Goal: Task Accomplishment & Management: Complete application form

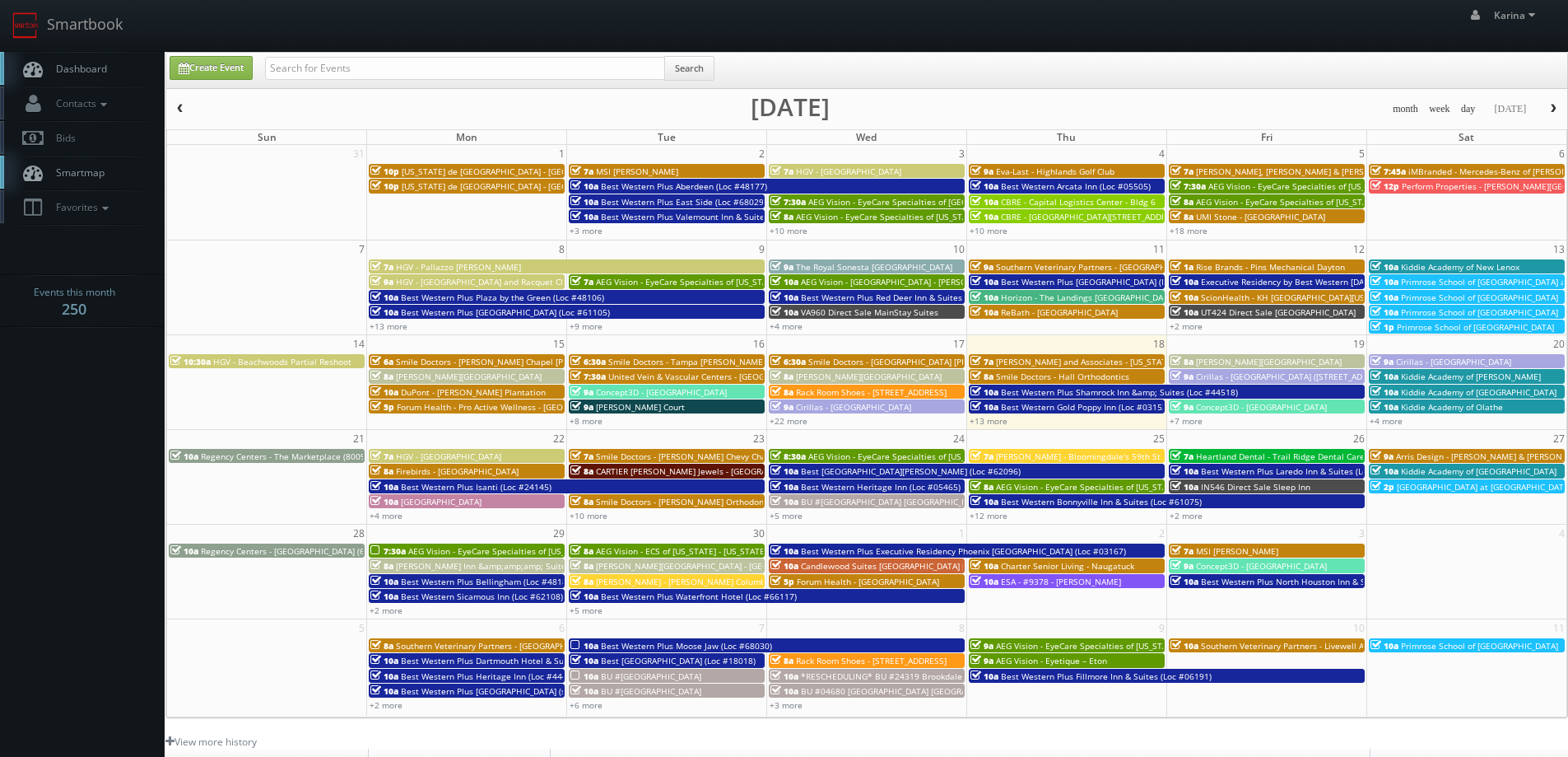
click at [88, 65] on span "Dashboard" at bounding box center [78, 69] width 60 height 14
click at [108, 74] on link "Dashboard" at bounding box center [82, 69] width 164 height 34
click at [1392, 418] on link "+4 more" at bounding box center [1386, 421] width 33 height 12
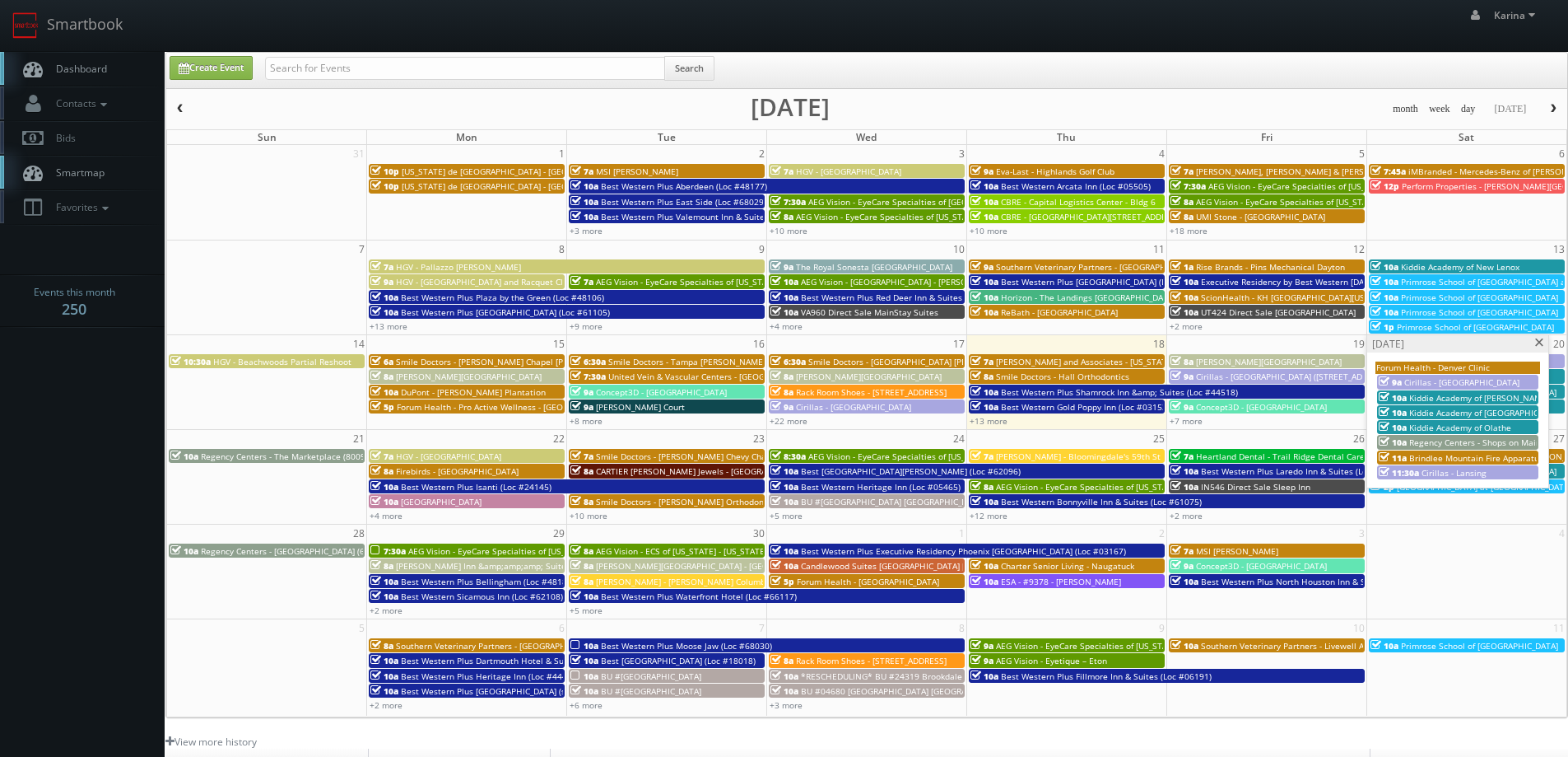
click at [1539, 344] on span at bounding box center [1540, 343] width 11 height 9
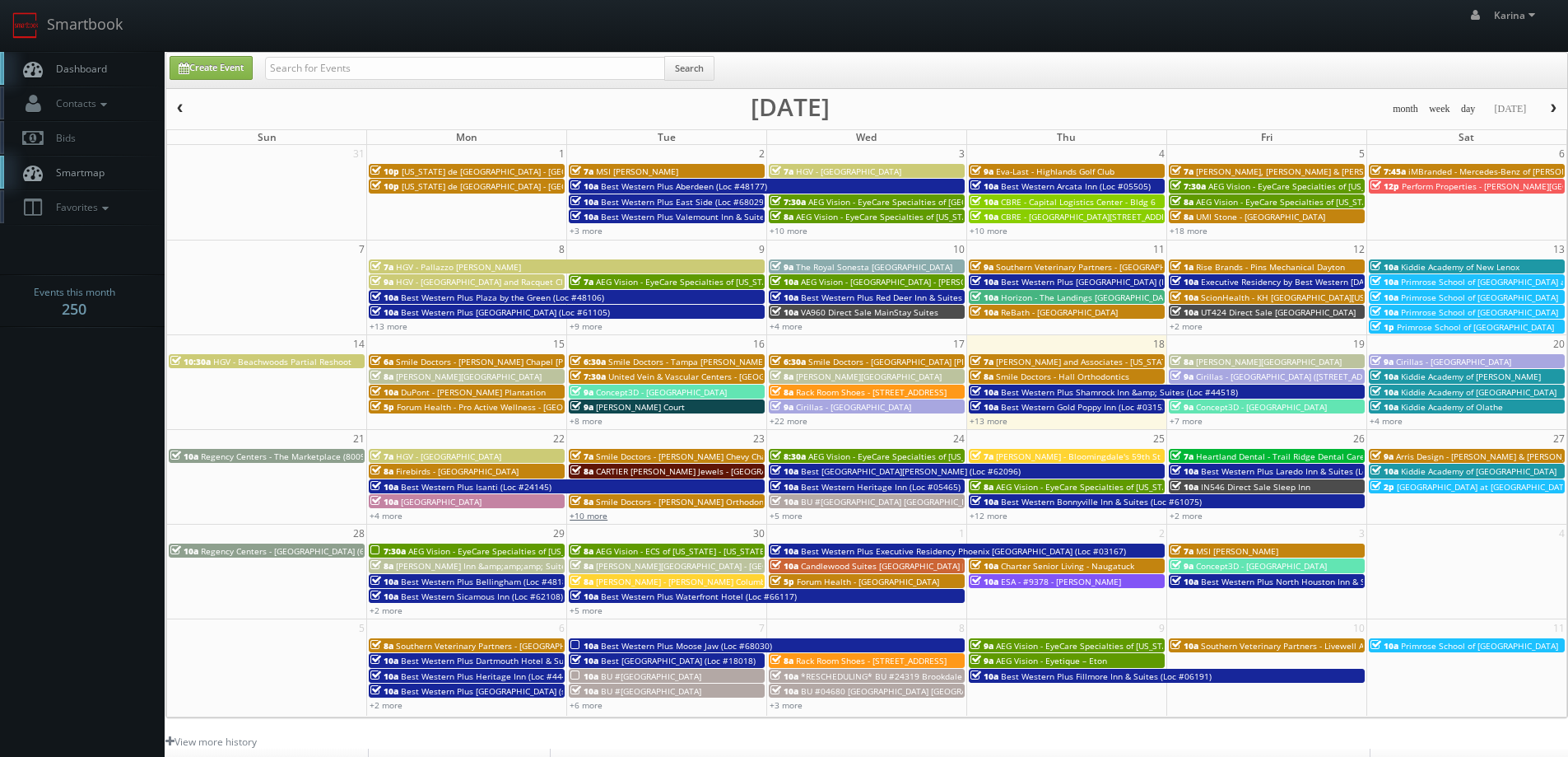
click at [586, 511] on link "+10 more" at bounding box center [589, 516] width 38 height 12
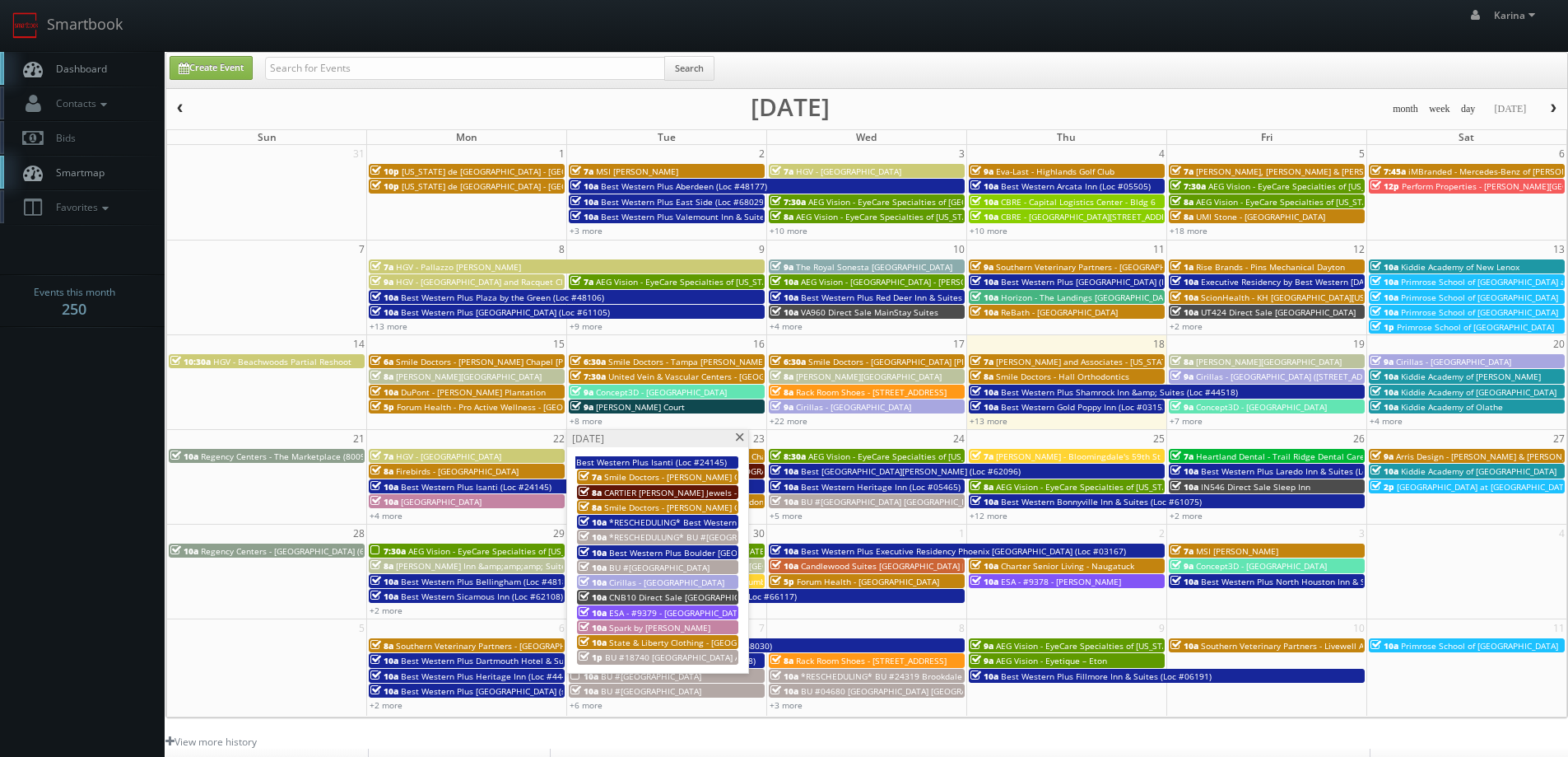
click at [736, 434] on span at bounding box center [739, 437] width 11 height 9
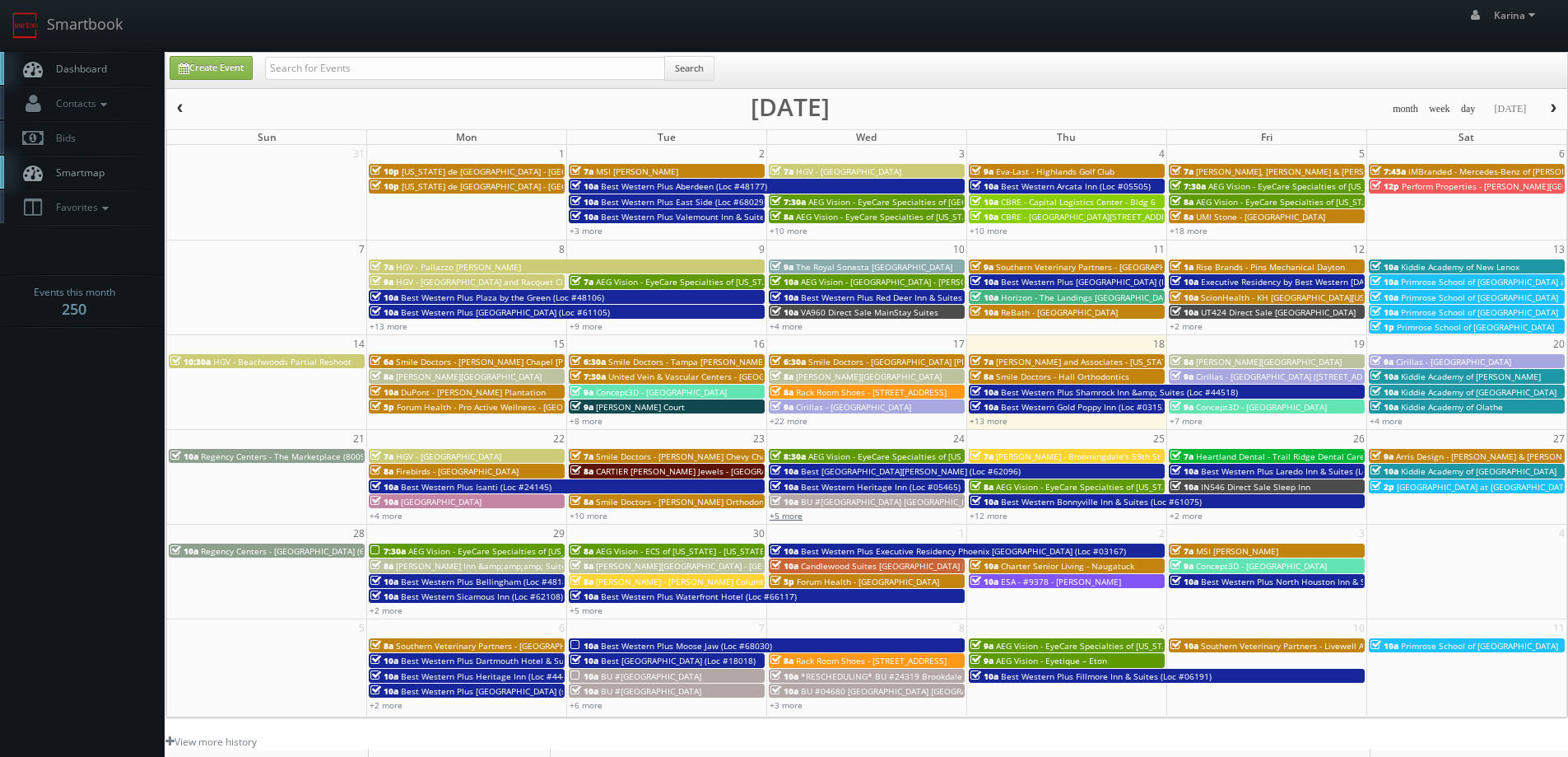
click at [786, 516] on link "+5 more" at bounding box center [786, 516] width 33 height 12
click at [87, 396] on body "Smartbook Toggle Side Navigation Toggle Top Navigation Karina Karina Profile Lo…" at bounding box center [784, 528] width 1568 height 1056
click at [232, 73] on link "Create Event" at bounding box center [210, 68] width 83 height 24
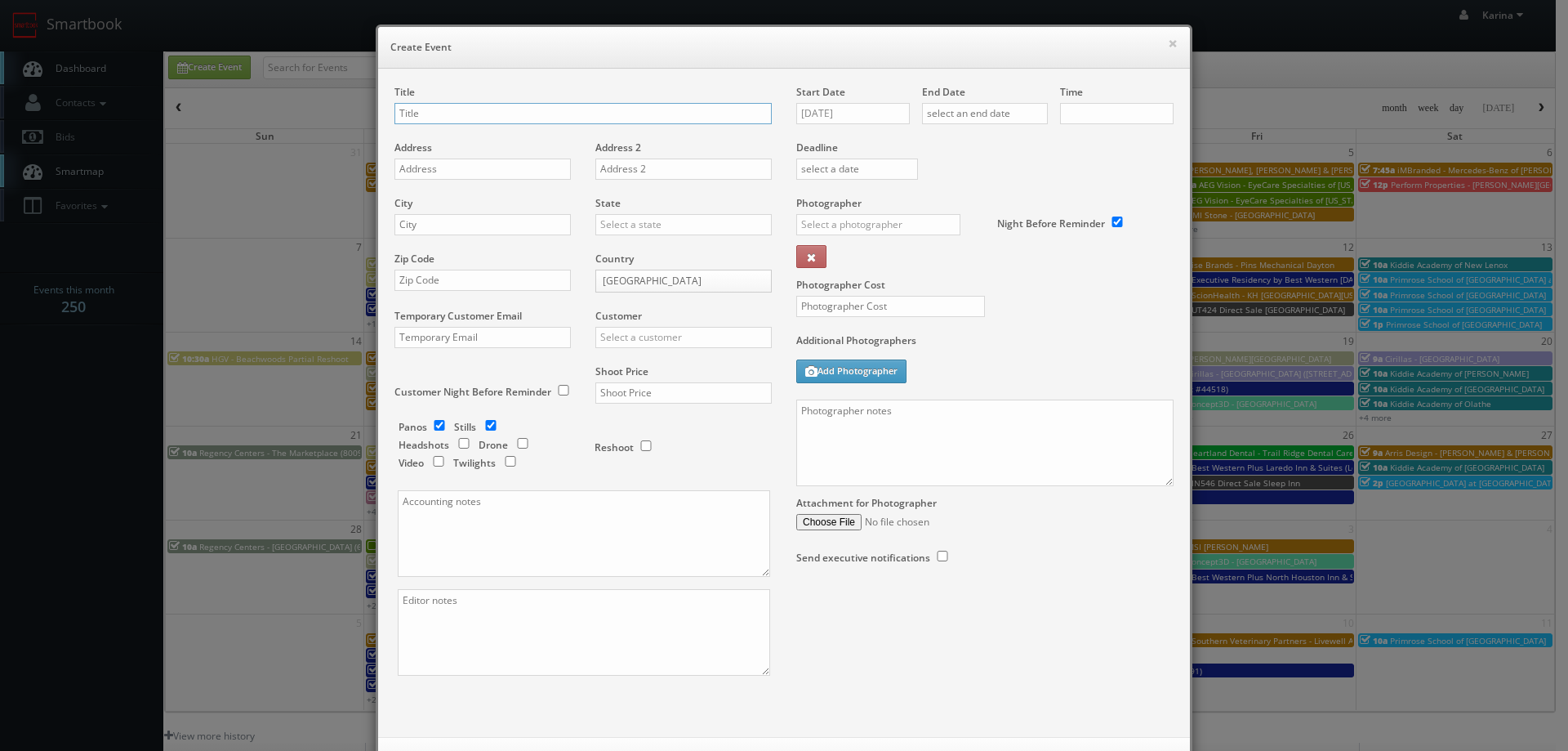
checkbox input "true"
type input "10:00am"
checkbox input "true"
type input "Kiddie Academy of Lake Norman"
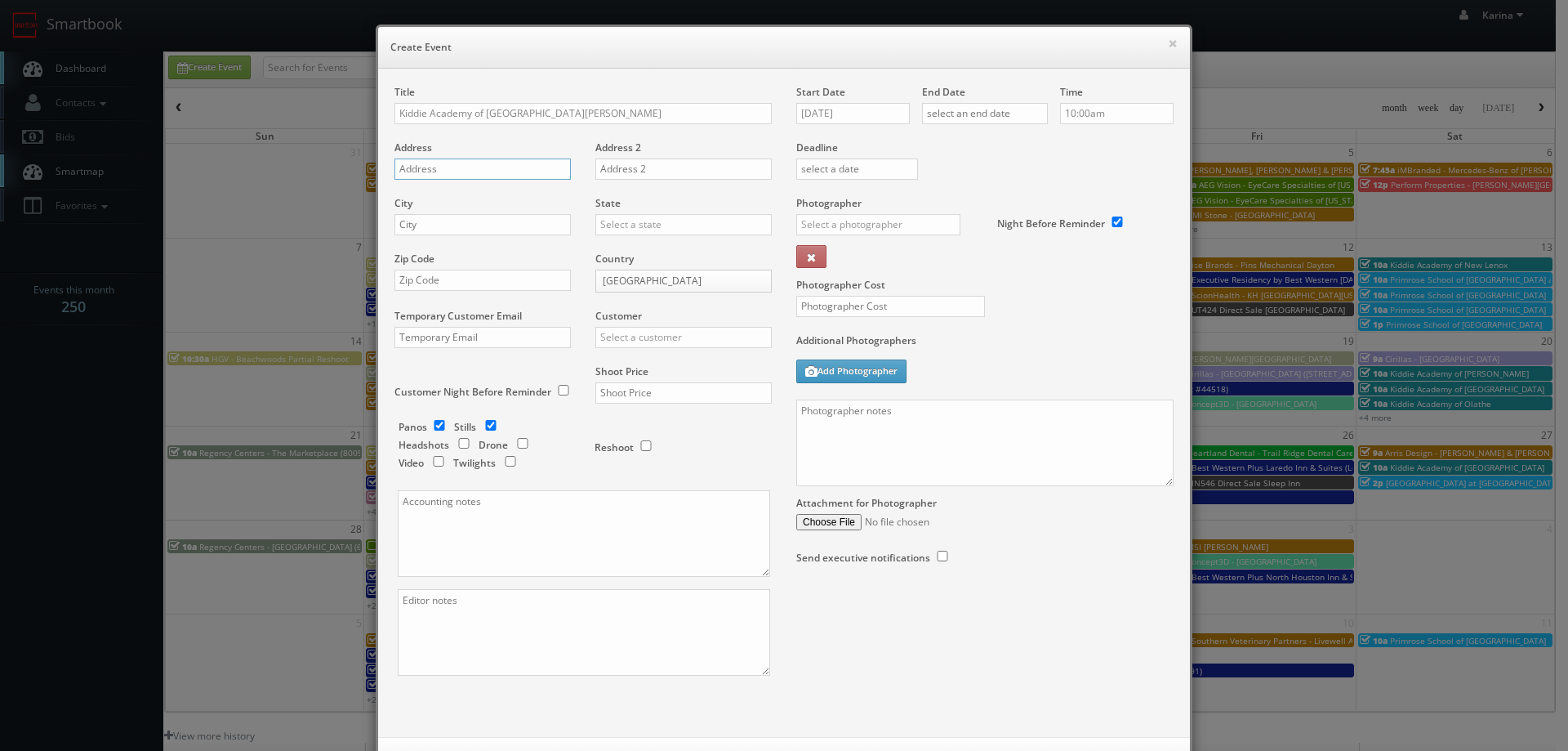
click at [424, 162] on input "text" at bounding box center [482, 168] width 177 height 21
paste input "665 River Highway"
type input "665 River Highway"
click at [466, 219] on input "text" at bounding box center [482, 224] width 177 height 21
type input "Mooresville"
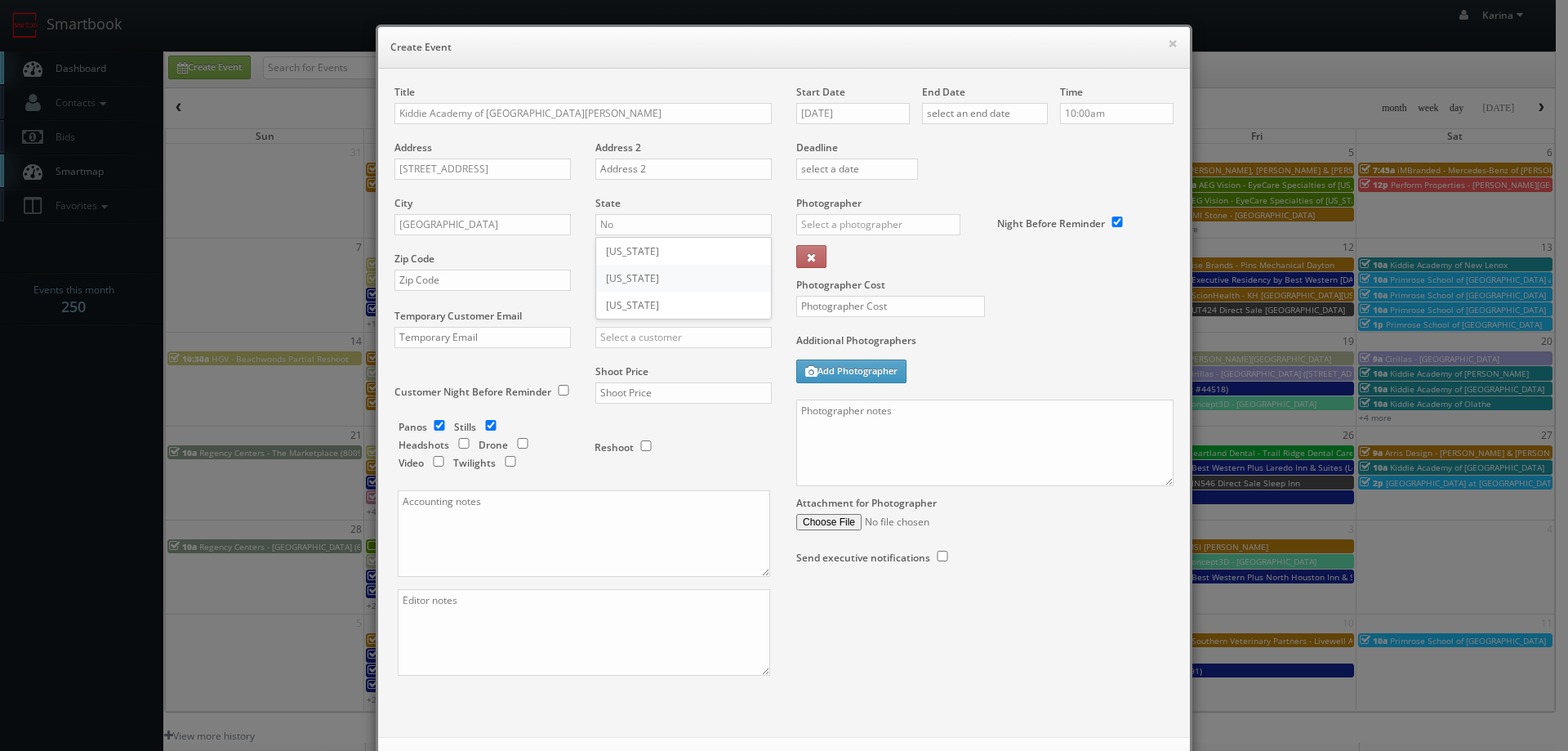
click at [637, 274] on div "[US_STATE]" at bounding box center [683, 278] width 175 height 27
type input "[US_STATE]"
click at [490, 283] on input "text" at bounding box center [482, 280] width 177 height 21
type input "28117"
click at [661, 357] on div "Kiddie Academy" at bounding box center [683, 364] width 175 height 27
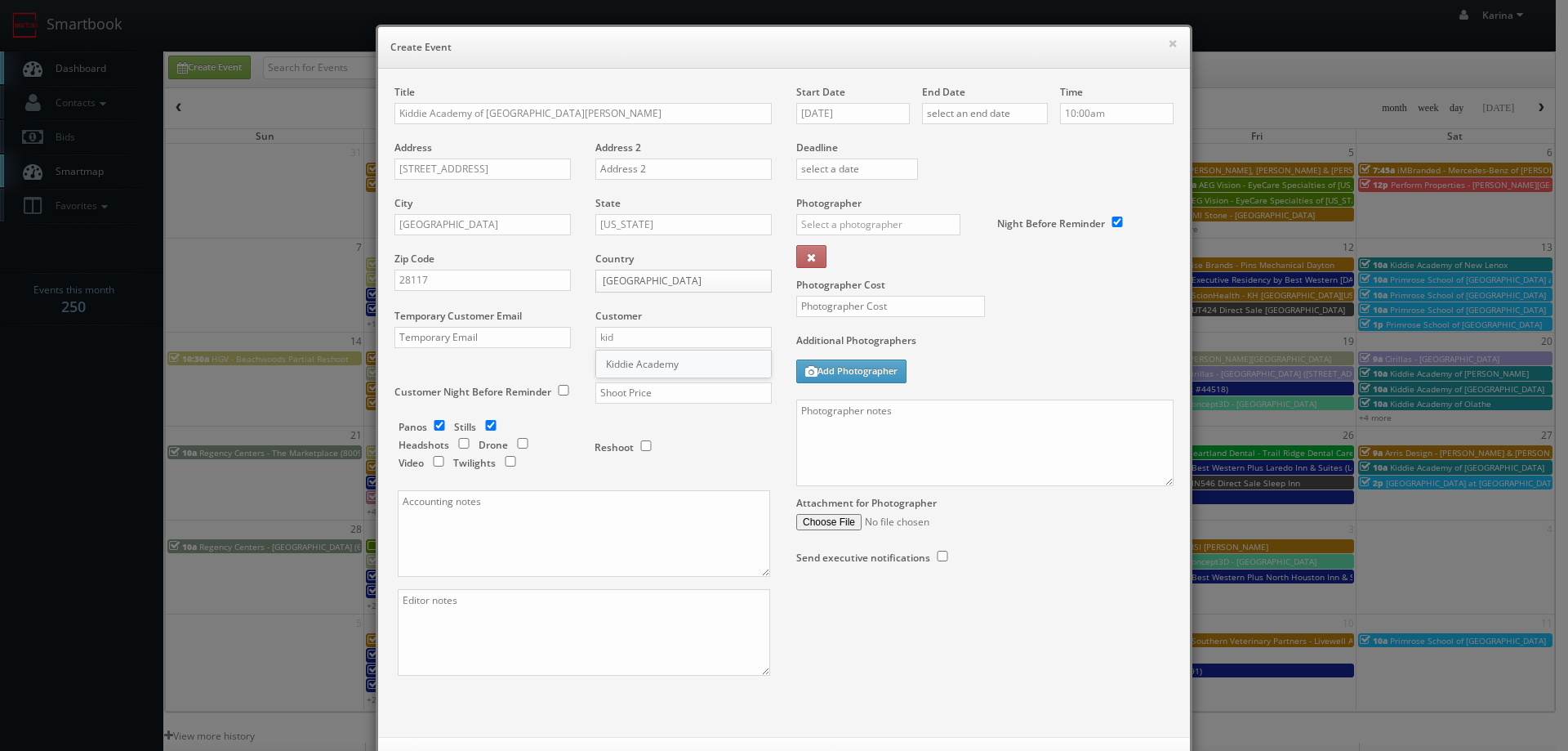
type input "Kiddie Academy"
click at [432, 421] on input "checkbox" at bounding box center [439, 425] width 25 height 11
checkbox input "false"
click at [615, 396] on input "text" at bounding box center [683, 392] width 177 height 21
type input "650"
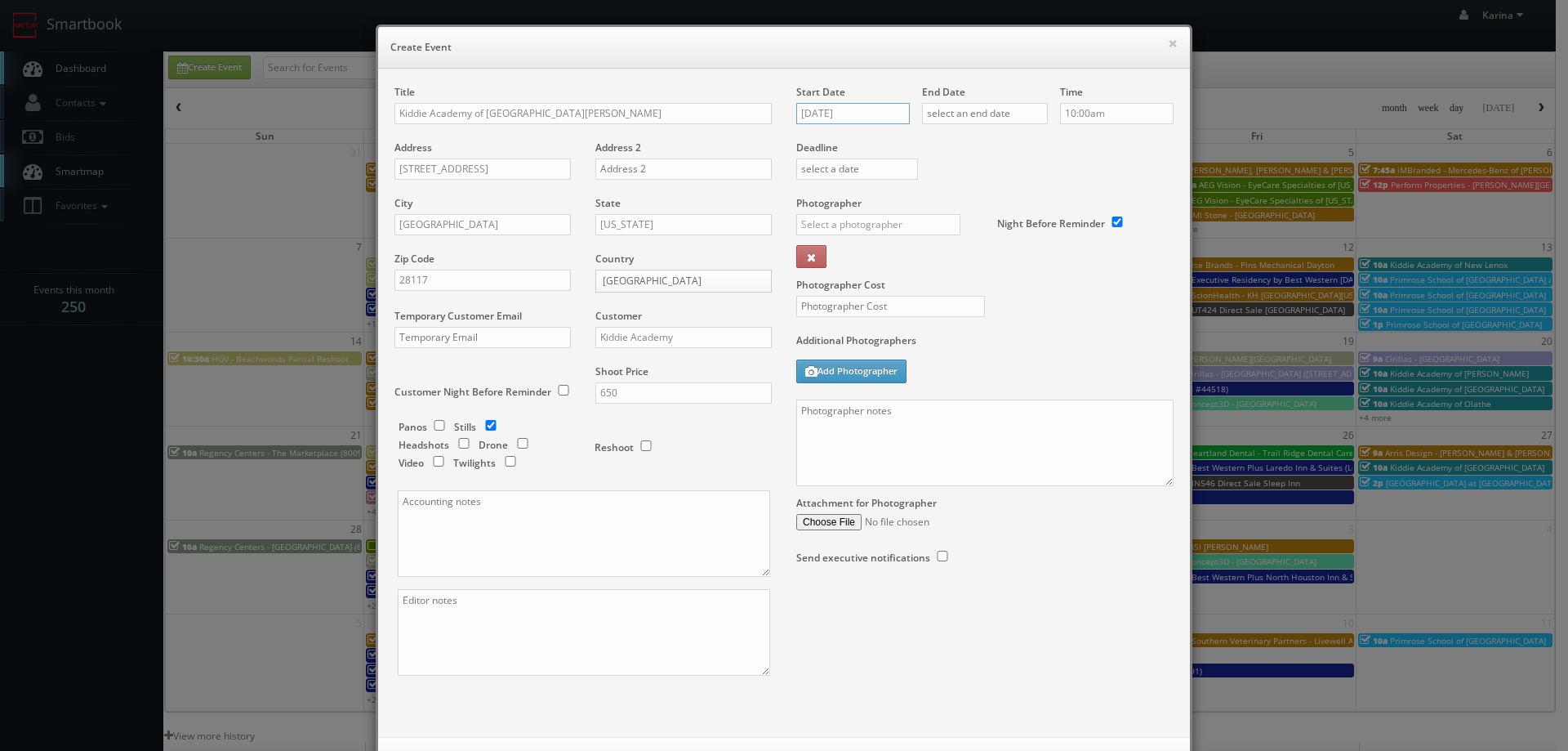
click at [849, 107] on input "09/18/2025" at bounding box center [853, 113] width 114 height 21
click at [944, 285] on td "4" at bounding box center [947, 286] width 22 height 24
type input "10/04/2025"
click at [992, 108] on input "text" at bounding box center [984, 113] width 125 height 21
click at [1065, 280] on td "4" at bounding box center [1072, 286] width 22 height 24
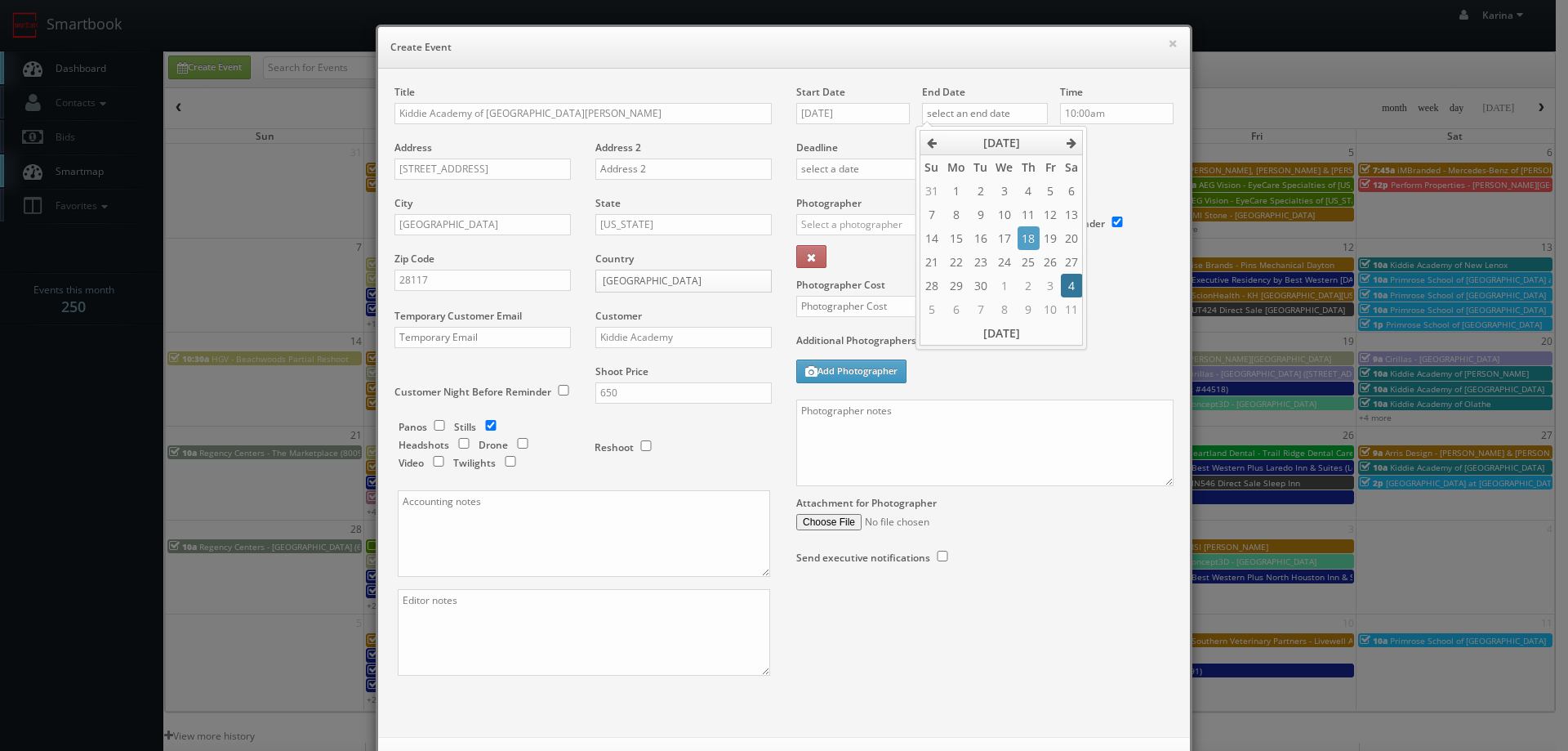
type input "10/04/2025"
click at [1109, 143] on label "Deadline" at bounding box center [984, 147] width 402 height 14
click at [836, 223] on input "text" at bounding box center [878, 224] width 164 height 21
click at [846, 260] on div "Clay Townsend" at bounding box center [884, 260] width 175 height 27
type input "Clay Townsend"
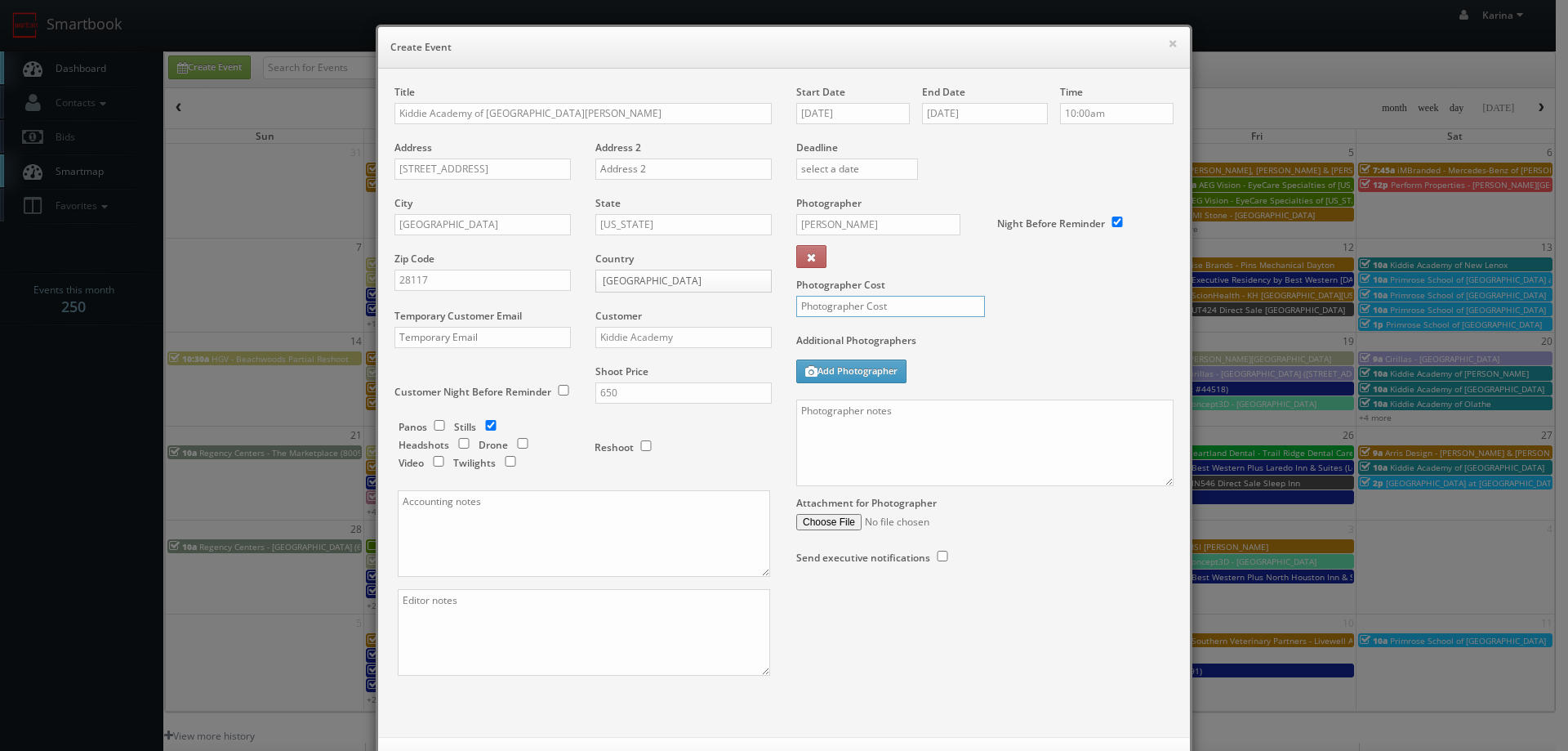
click at [845, 309] on input "text" at bounding box center [890, 305] width 189 height 21
type input "300"
click at [842, 419] on textarea at bounding box center [985, 443] width 377 height 87
paste textarea ": (704) 970-6000"
paste textarea "Stills only. We need to deliver 10 stills to the client so we ask that you take…"
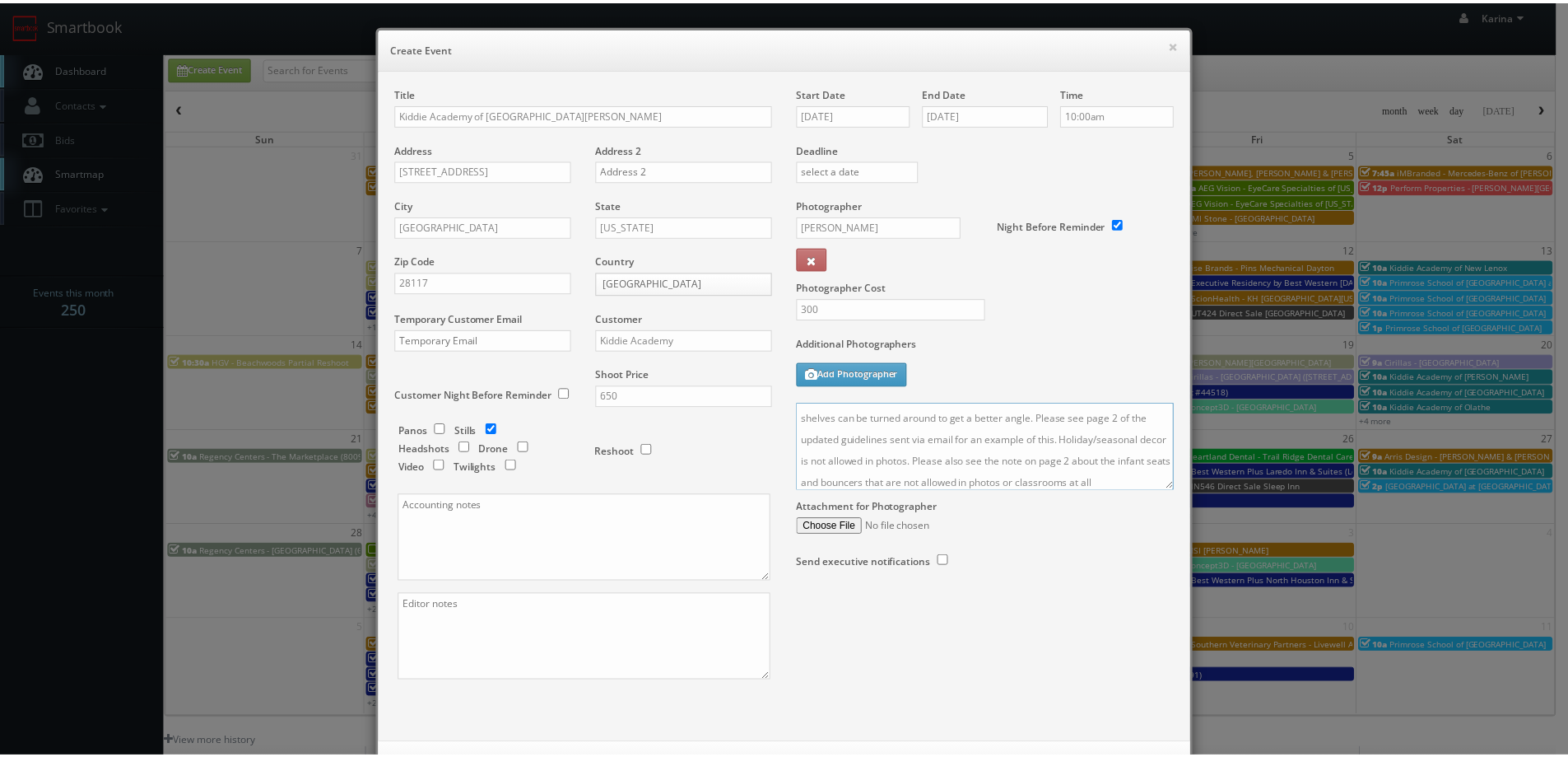
scroll to position [71, 0]
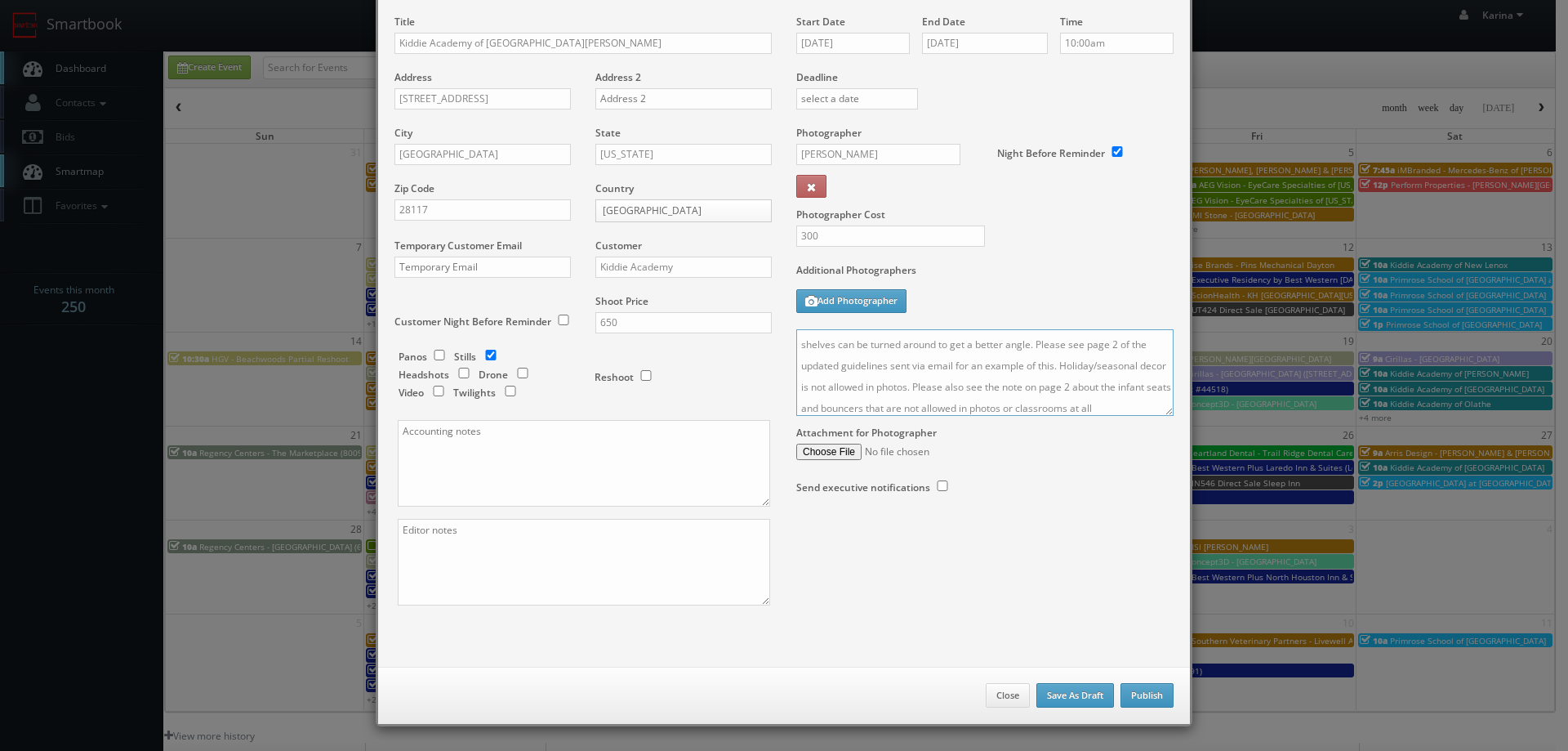
type textarea "On site contact: Prateek : (704) 970-6000 Stills only. We need to deliver 10 st…"
click at [1122, 695] on button "Publish" at bounding box center [1147, 695] width 53 height 25
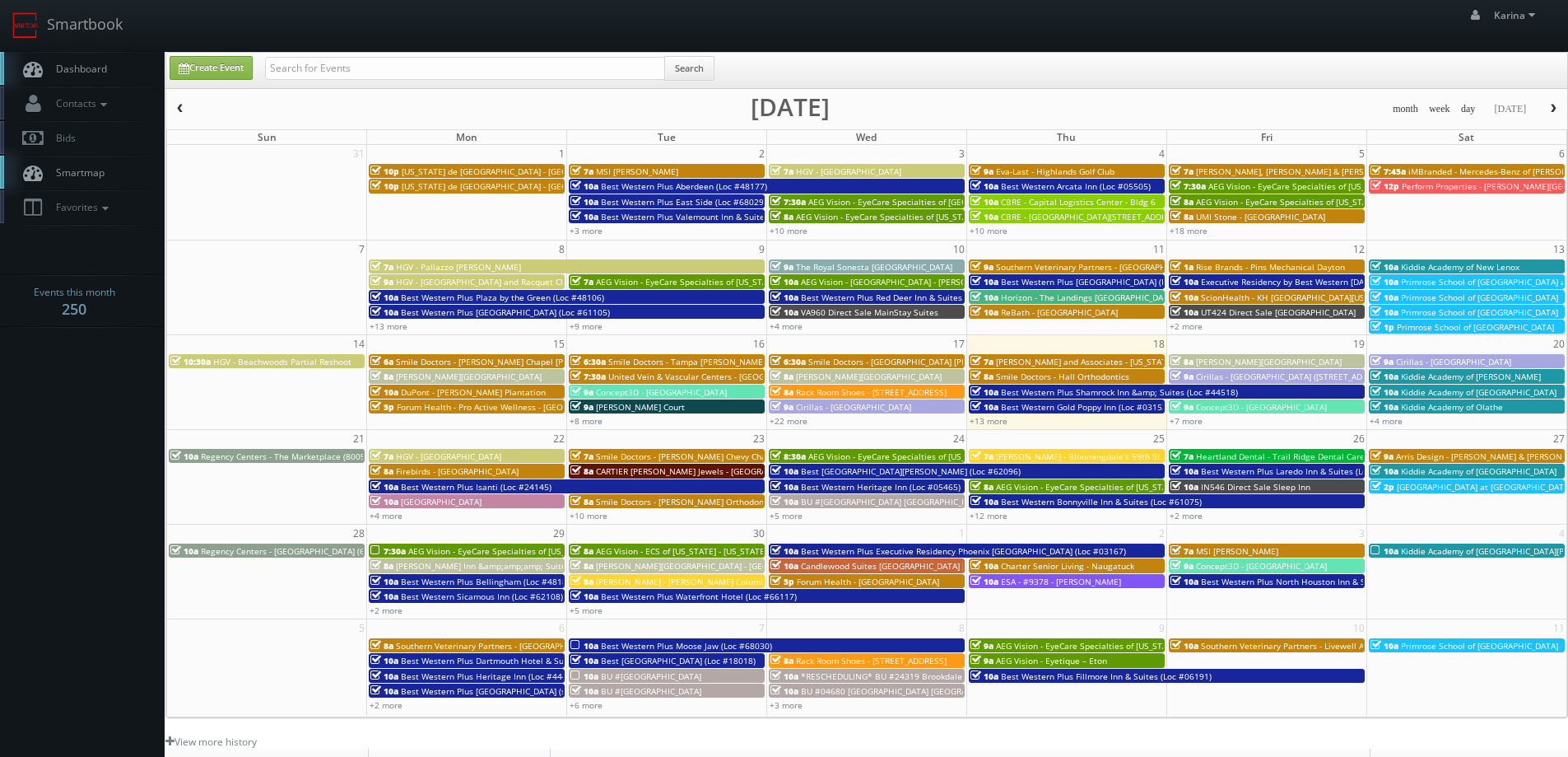
click at [102, 70] on span "Dashboard" at bounding box center [78, 69] width 60 height 14
click at [1494, 378] on span "Kiddie Academy of [PERSON_NAME]" at bounding box center [1471, 377] width 140 height 12
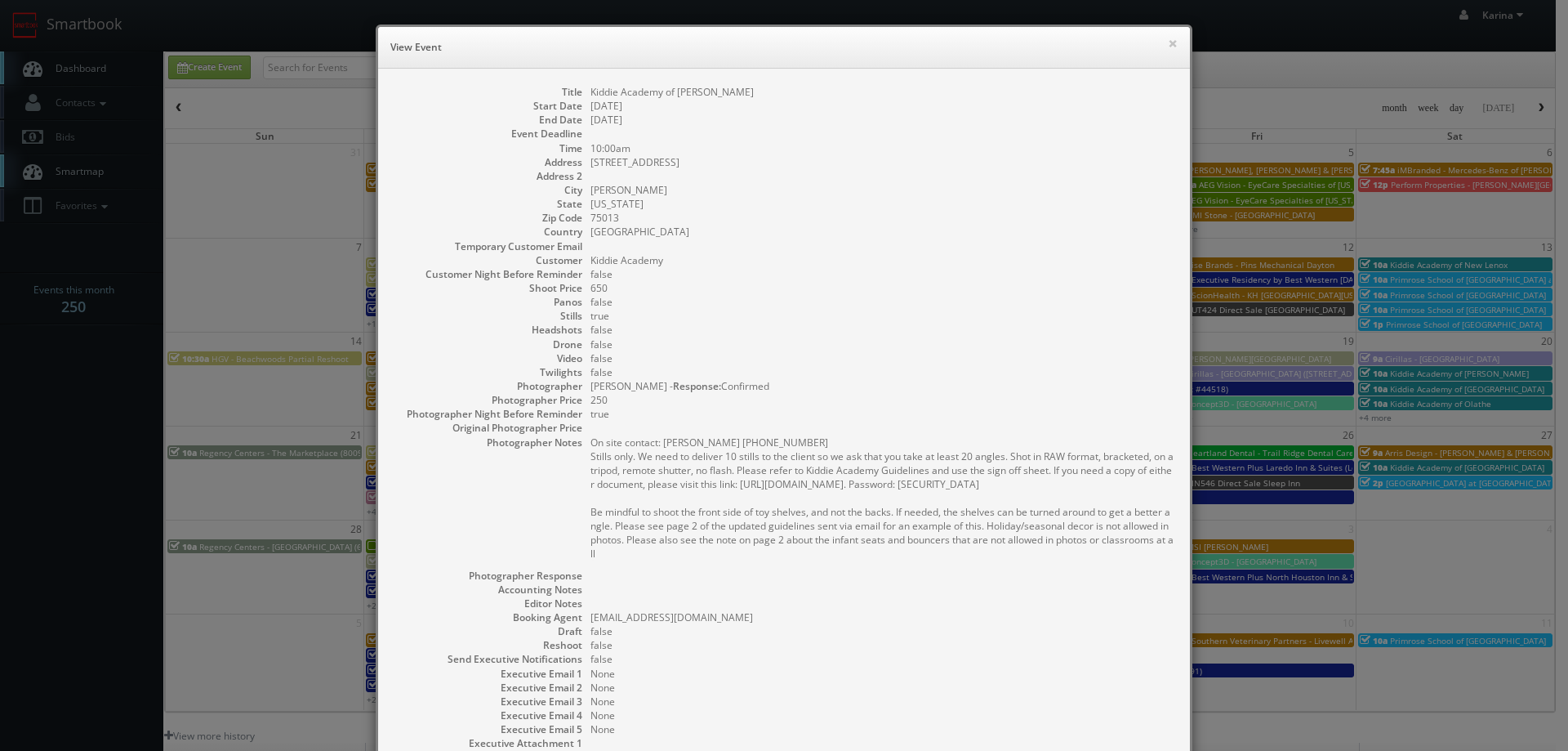
drag, startPoint x: 607, startPoint y: 555, endPoint x: 581, endPoint y: 455, distance: 103.3
click at [581, 455] on dl "Title Kiddie Academy of Allen Start Date 09/20/2025 End Date 09/20/2025 Event D…" at bounding box center [784, 439] width 779 height 708
copy pre "Stills only. We need to deliver 10 stills to the client so we ask that you take…"
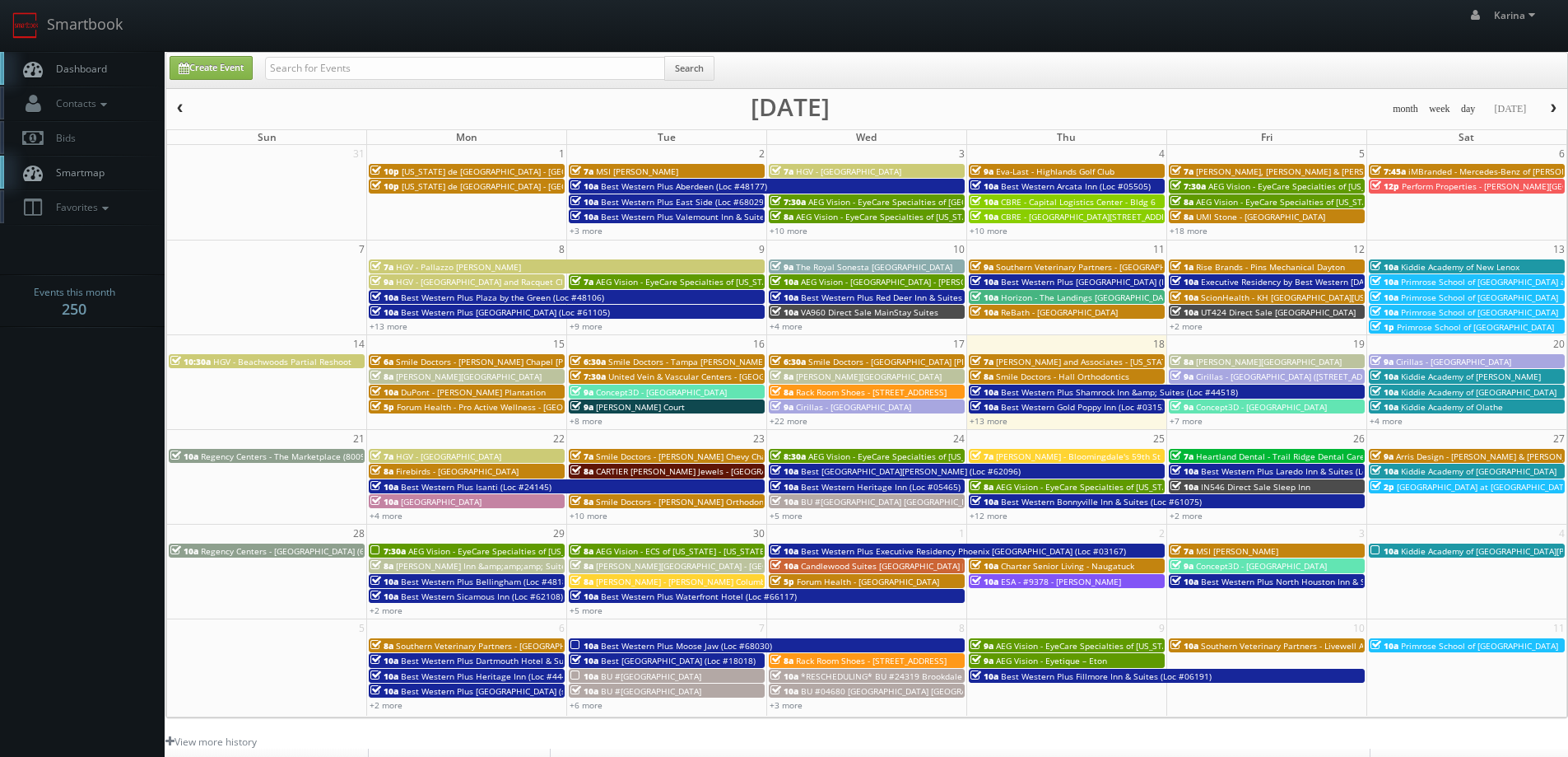
click at [1475, 549] on span "Kiddie Academy of Lake Norman" at bounding box center [1511, 551] width 220 height 12
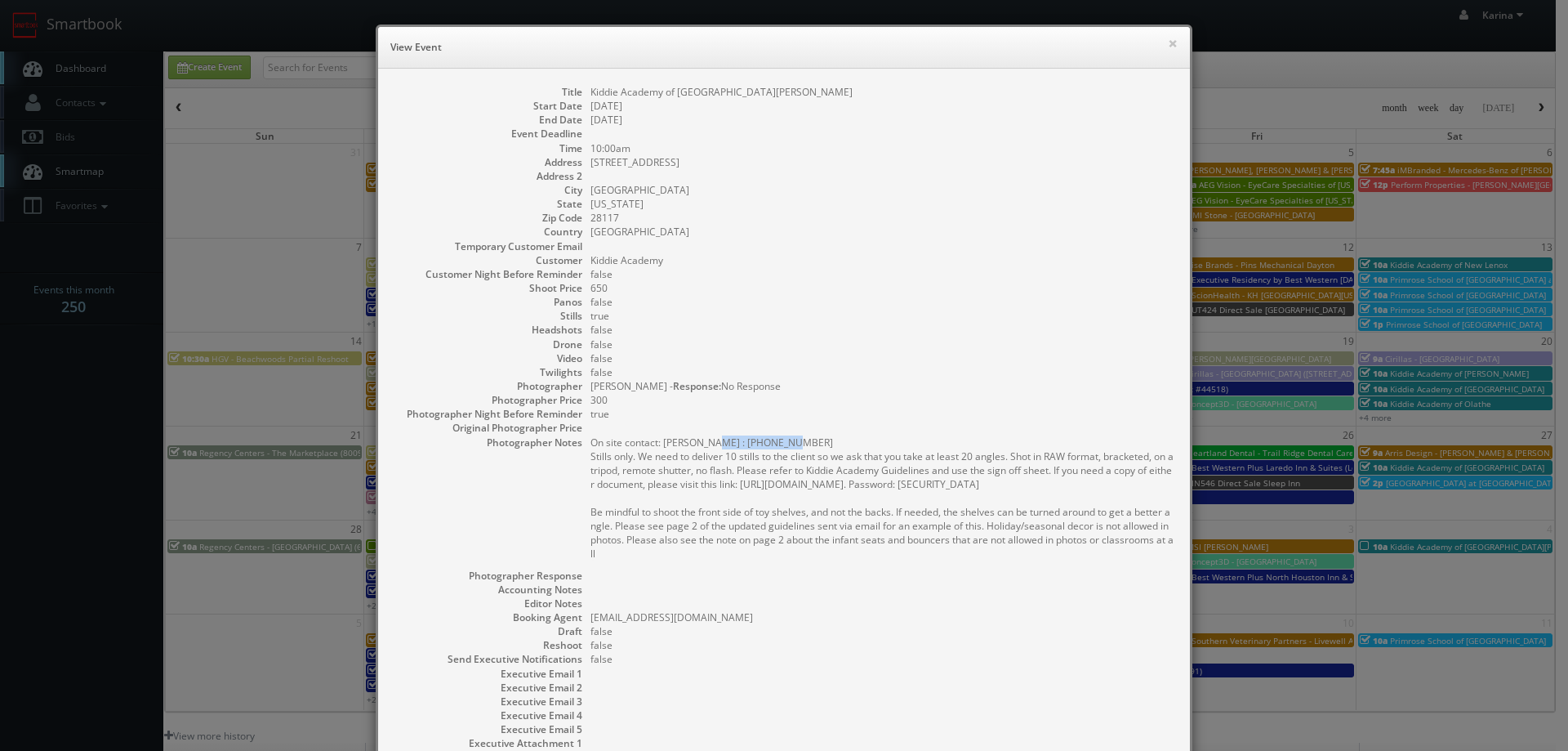
drag, startPoint x: 774, startPoint y: 445, endPoint x: 701, endPoint y: 441, distance: 73.1
click at [701, 441] on pre "On site contact: Prateek : (704) 970-6000 Stills only. We need to deliver 10 st…" at bounding box center [882, 498] width 583 height 125
copy pre "(704) 970-6000"
click at [1170, 42] on button "×" at bounding box center [1173, 43] width 10 height 12
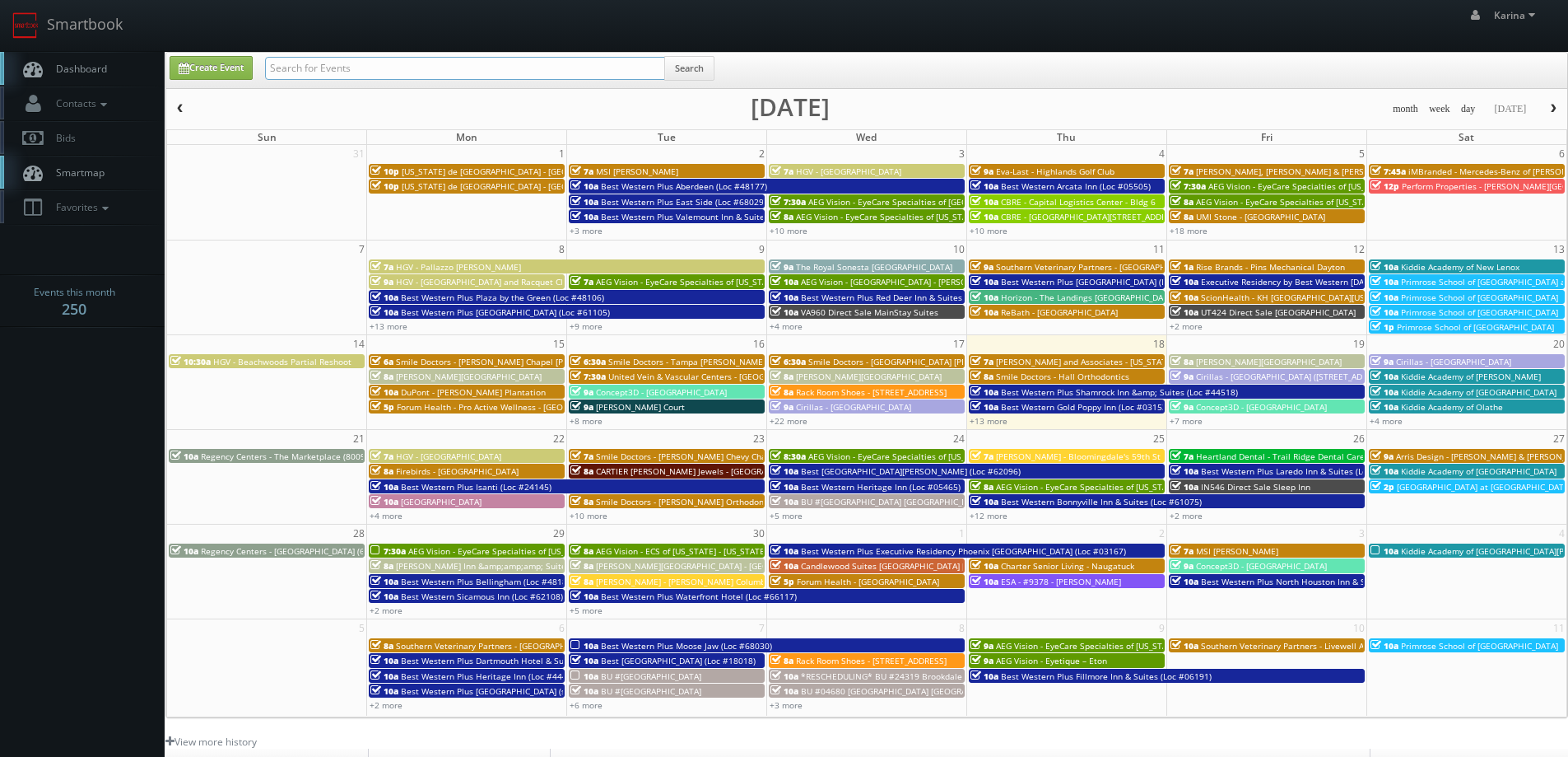
click at [391, 61] on input "text" at bounding box center [465, 68] width 400 height 23
type input "ESA jacksonville"
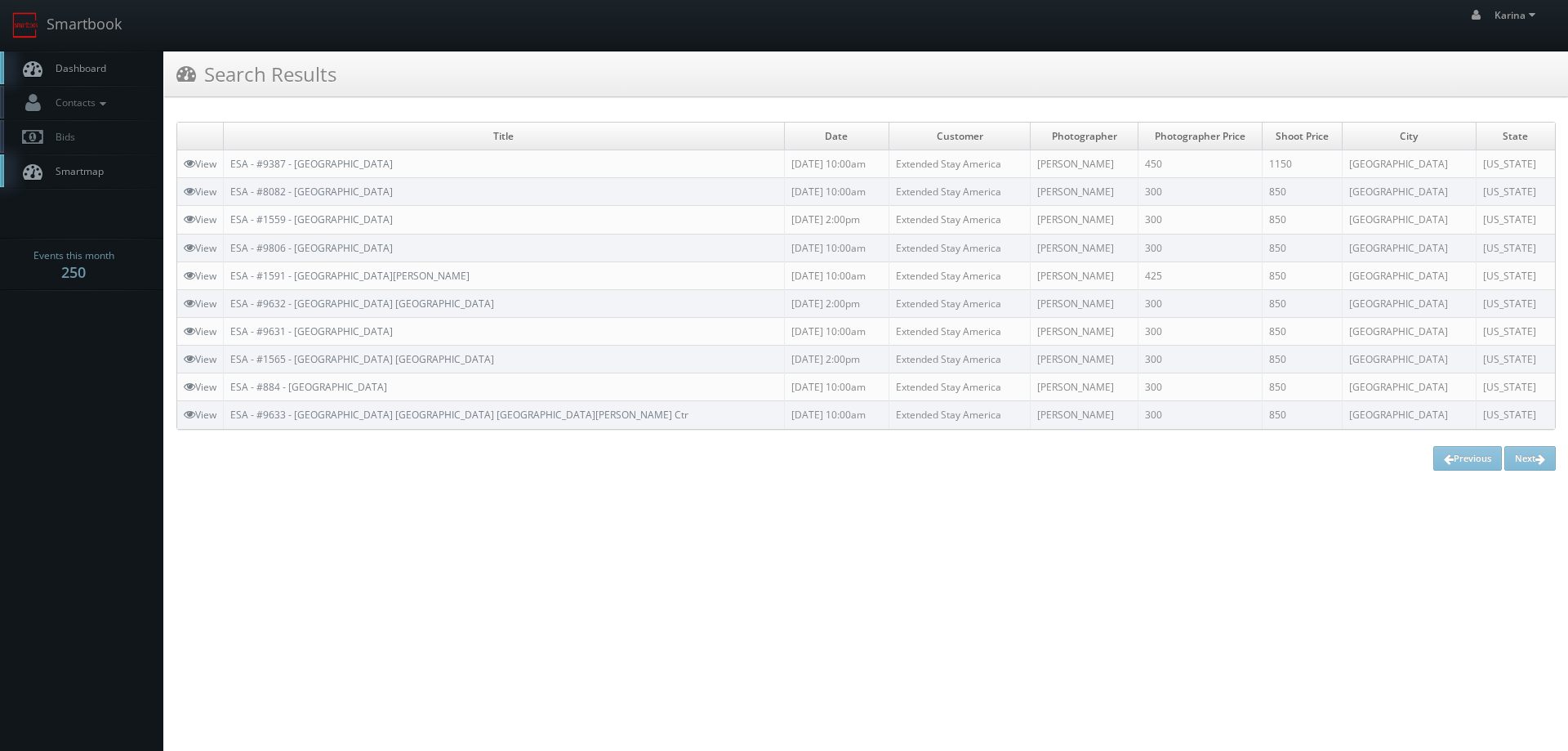
click at [62, 62] on span "Dashboard" at bounding box center [77, 68] width 59 height 14
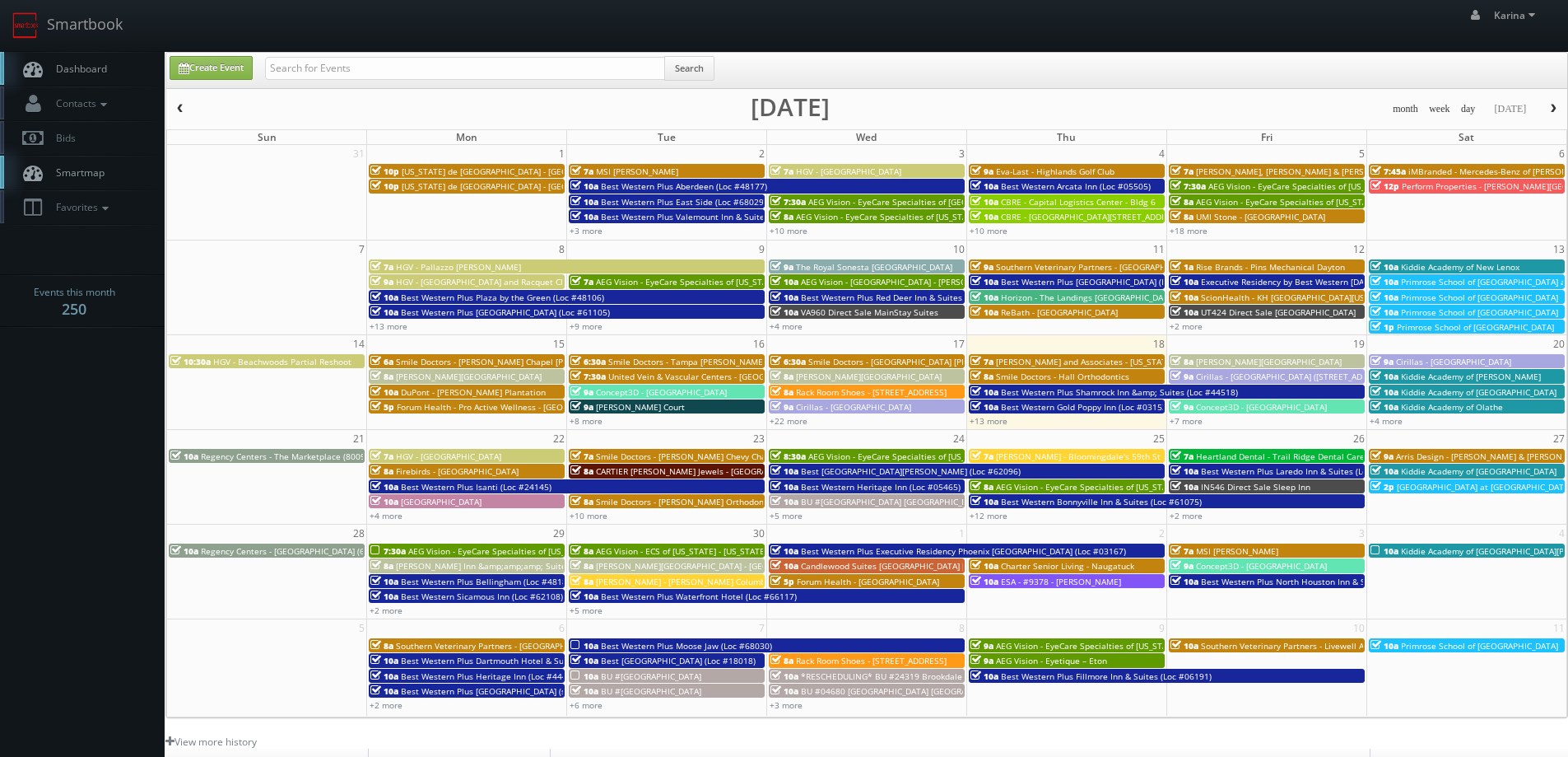
click at [76, 58] on link "Dashboard" at bounding box center [82, 69] width 164 height 34
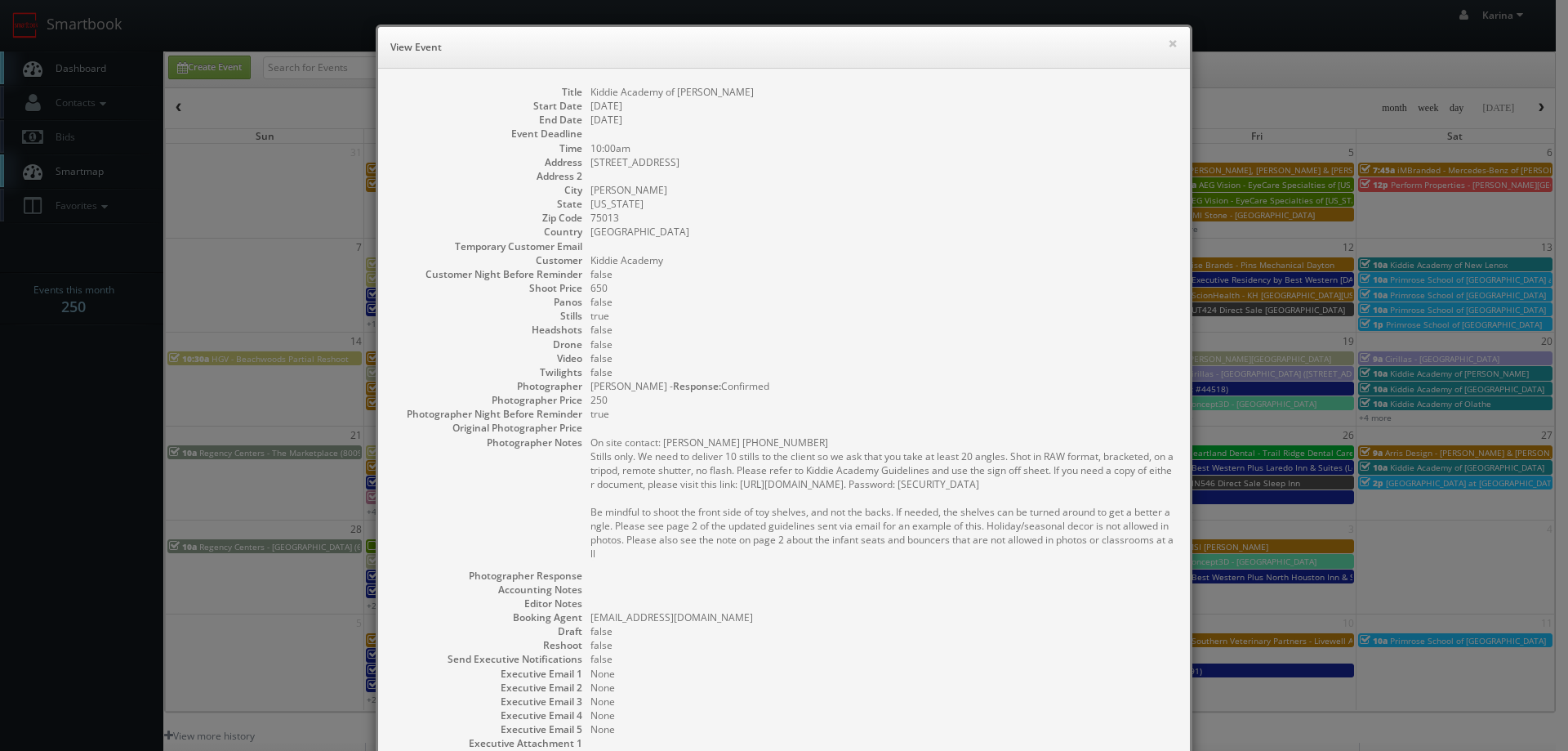
click at [850, 372] on dd "false" at bounding box center [882, 372] width 583 height 14
click at [860, 304] on dd "false" at bounding box center [882, 301] width 583 height 14
click at [1169, 44] on button "×" at bounding box center [1173, 43] width 10 height 12
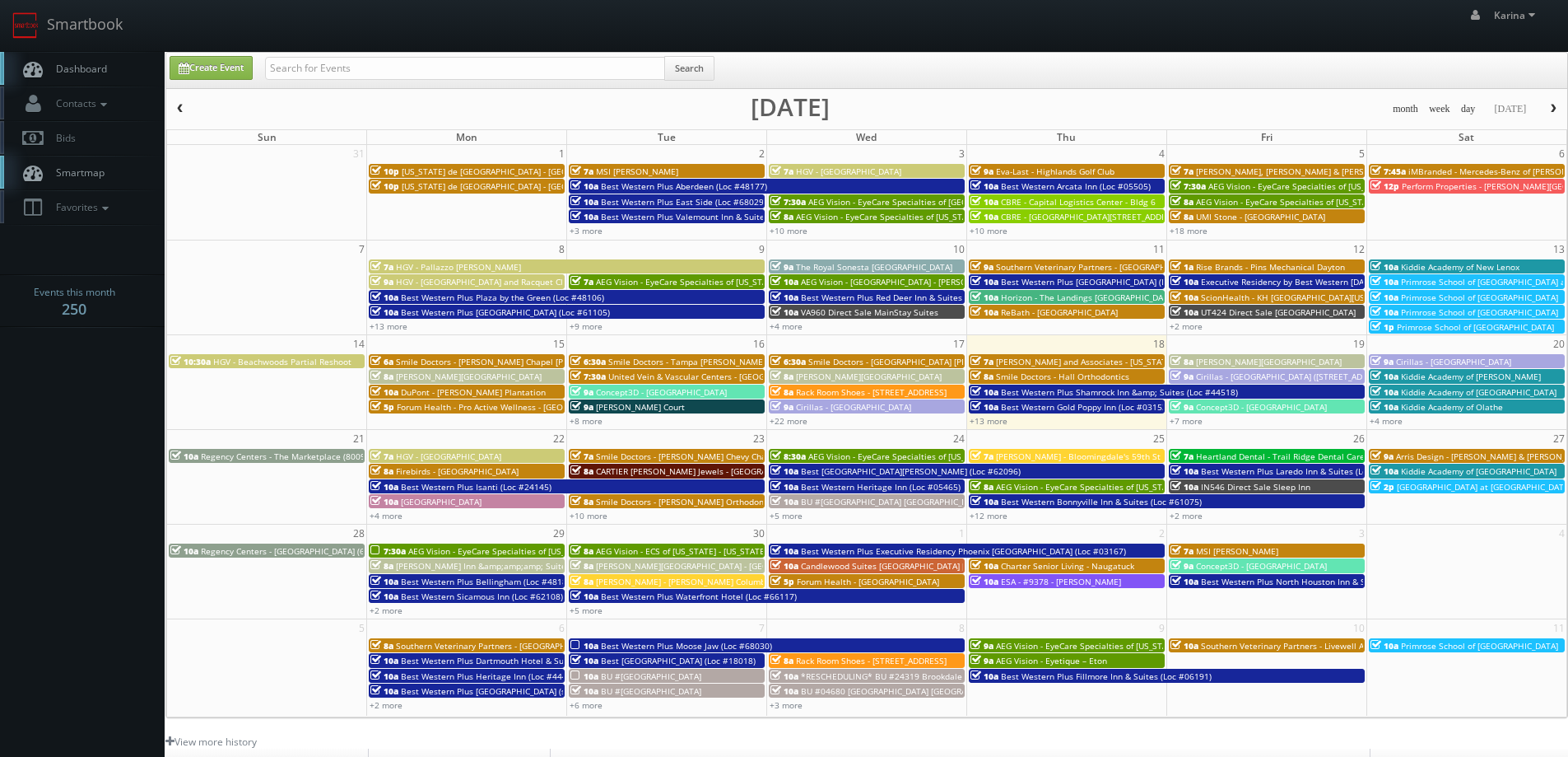
click at [73, 69] on span "Dashboard" at bounding box center [78, 69] width 60 height 14
click at [326, 69] on input "text" at bounding box center [465, 68] width 400 height 23
type input "american campus"
click at [344, 69] on input "text" at bounding box center [465, 68] width 400 height 23
type input "campus town"
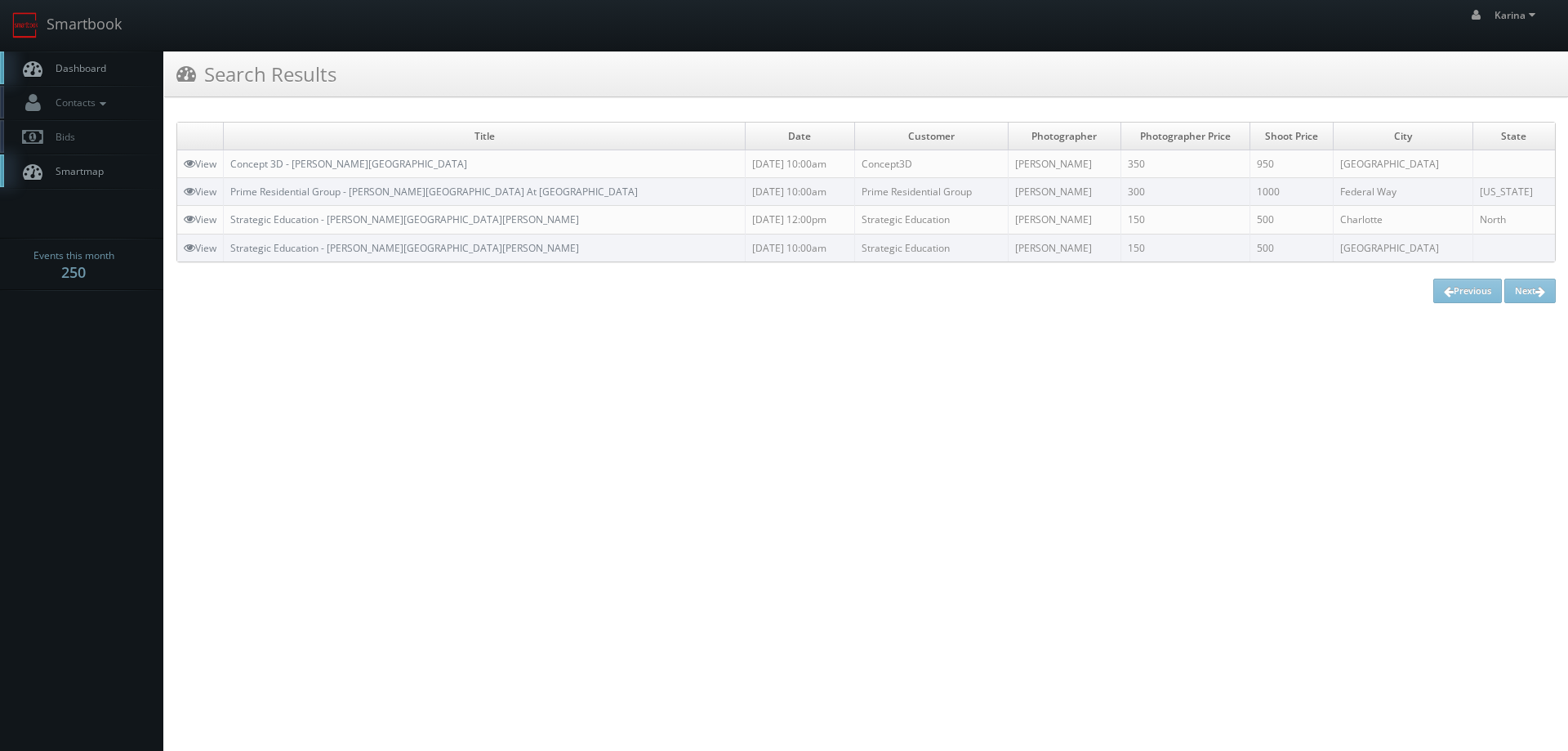
click at [87, 73] on span "Dashboard" at bounding box center [77, 68] width 59 height 14
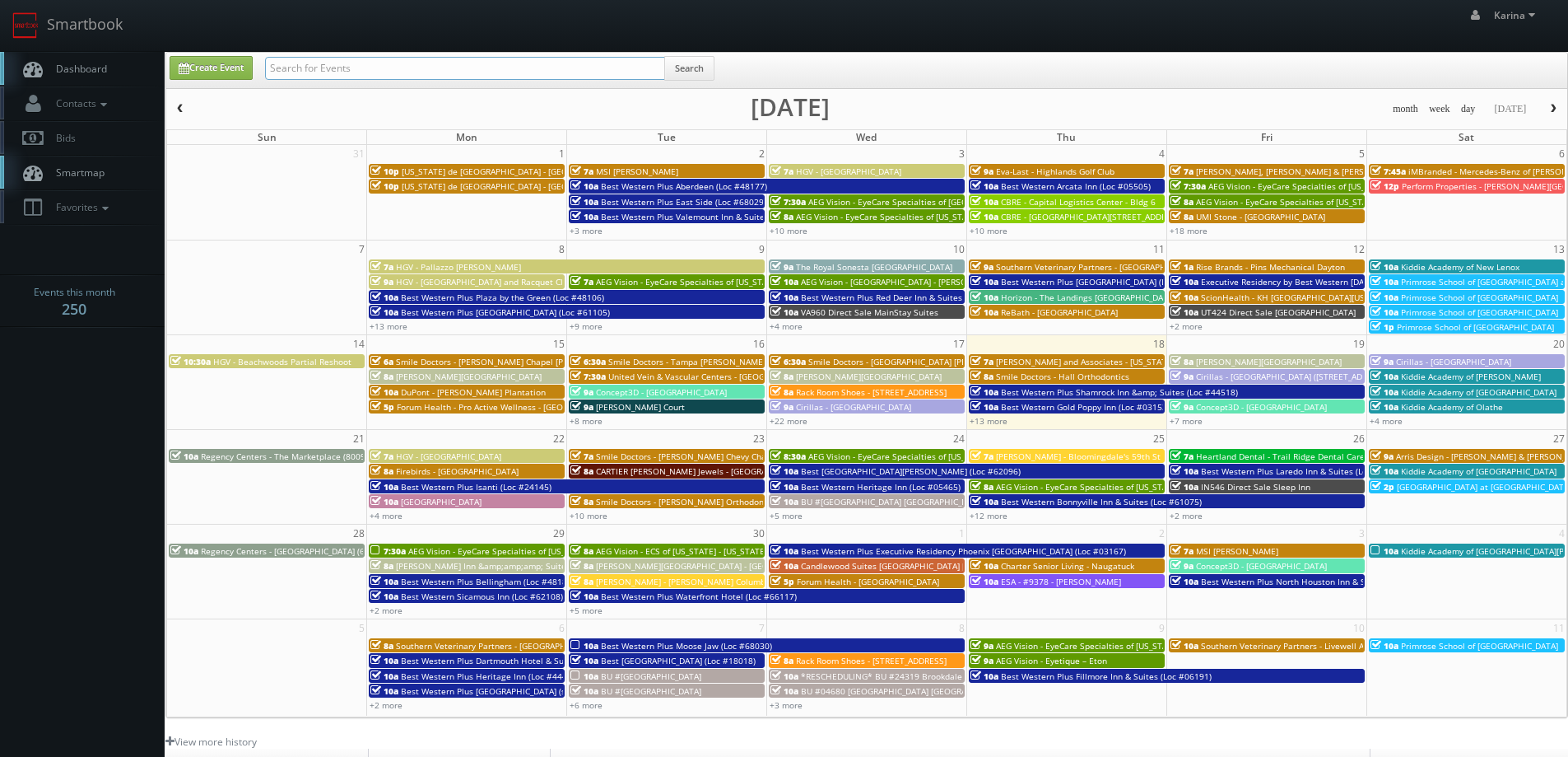
click at [374, 71] on input "text" at bounding box center [465, 68] width 400 height 23
type input "campus town"
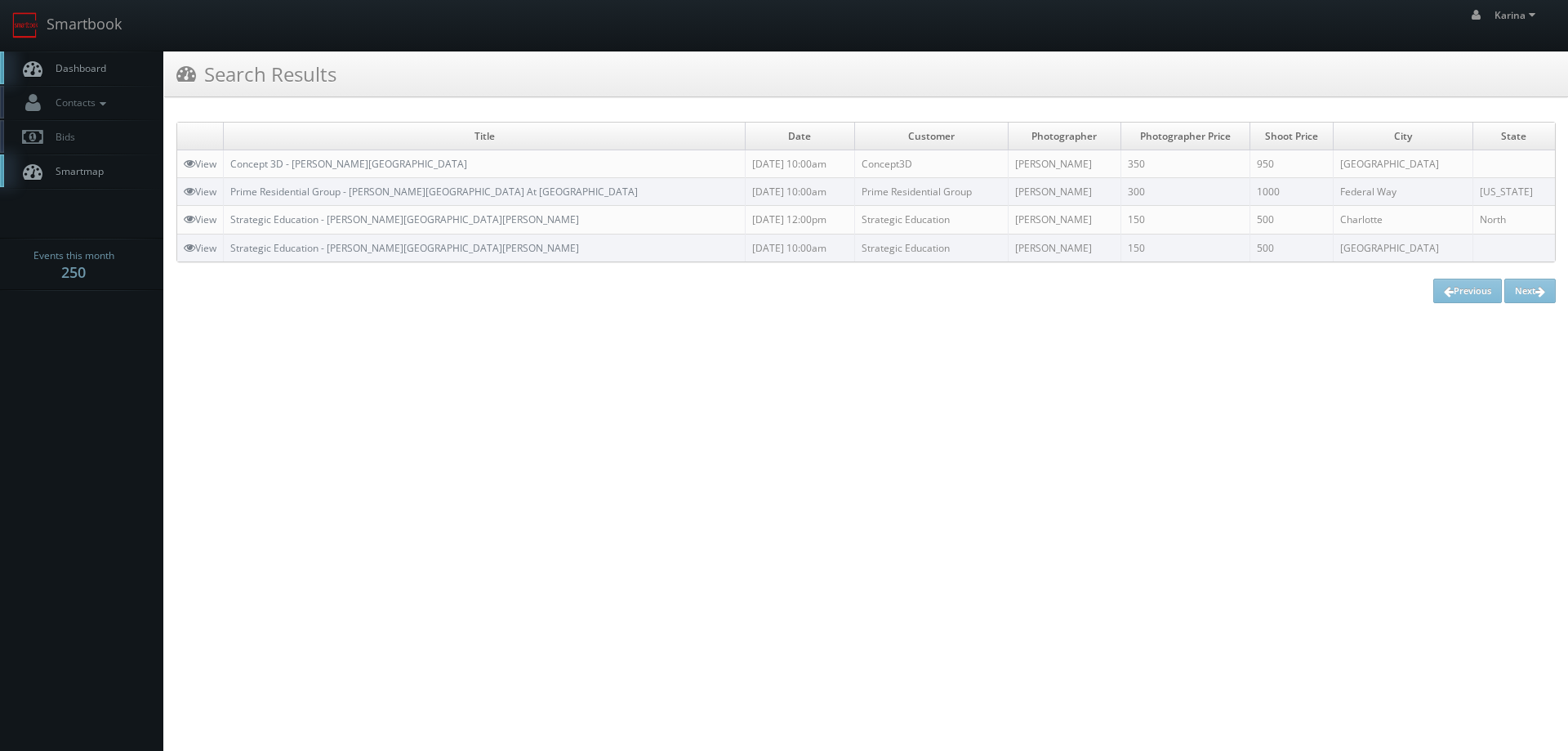
click at [87, 73] on span "Dashboard" at bounding box center [77, 68] width 59 height 14
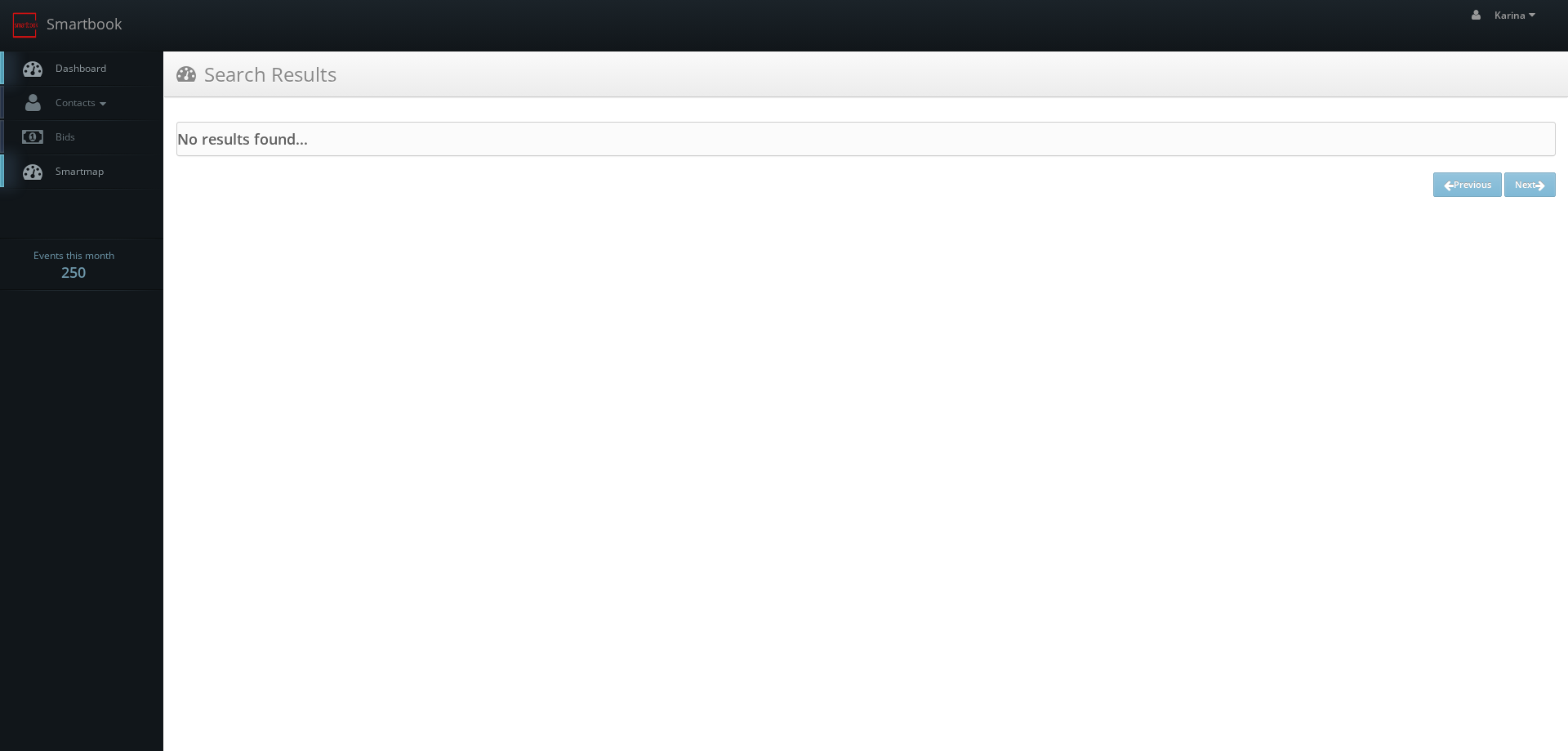
click at [98, 65] on span "Dashboard" at bounding box center [77, 68] width 59 height 14
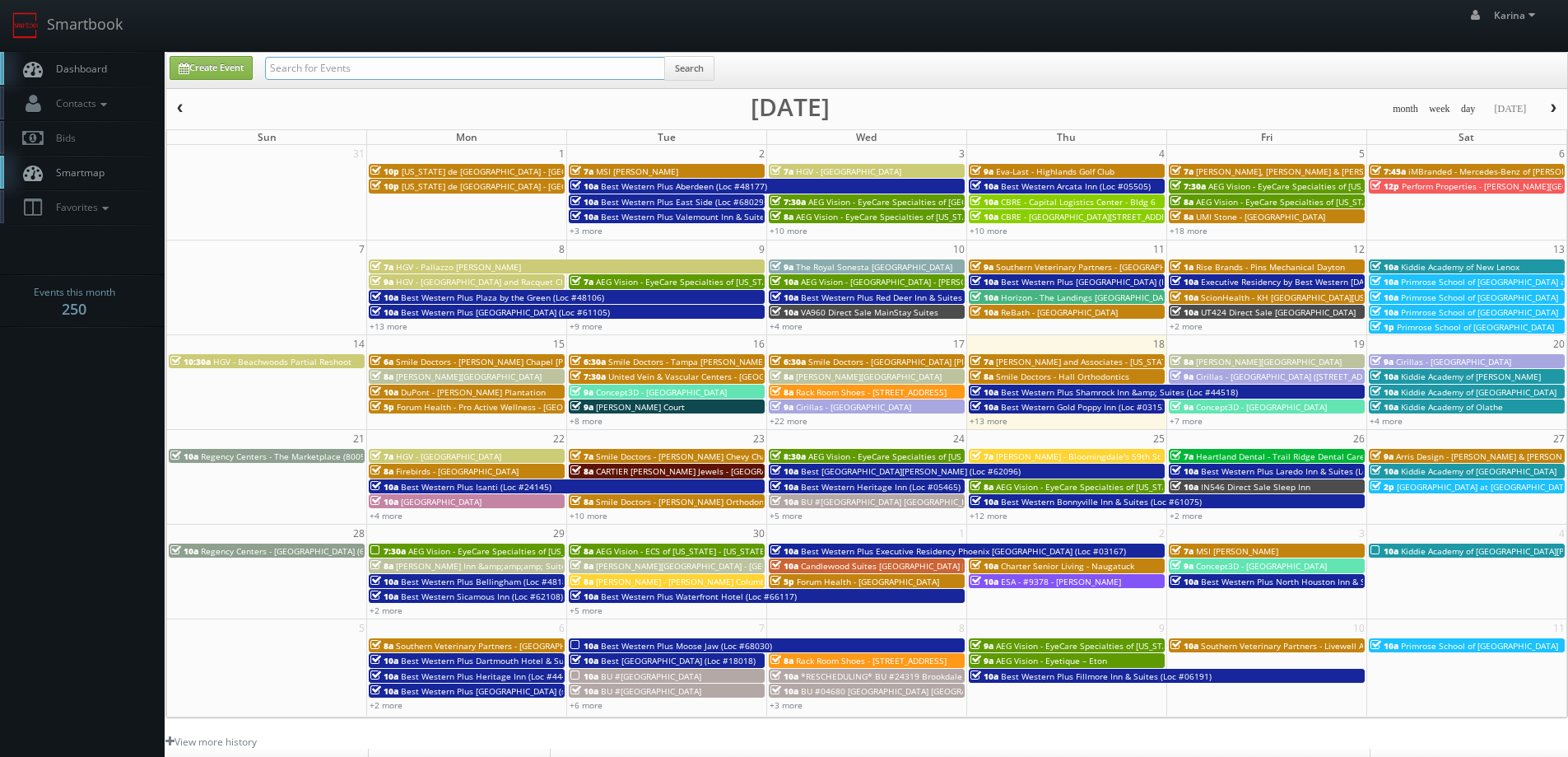
click at [325, 71] on input "text" at bounding box center [465, 68] width 400 height 23
type input "att"
click at [703, 66] on button "Search" at bounding box center [689, 68] width 50 height 25
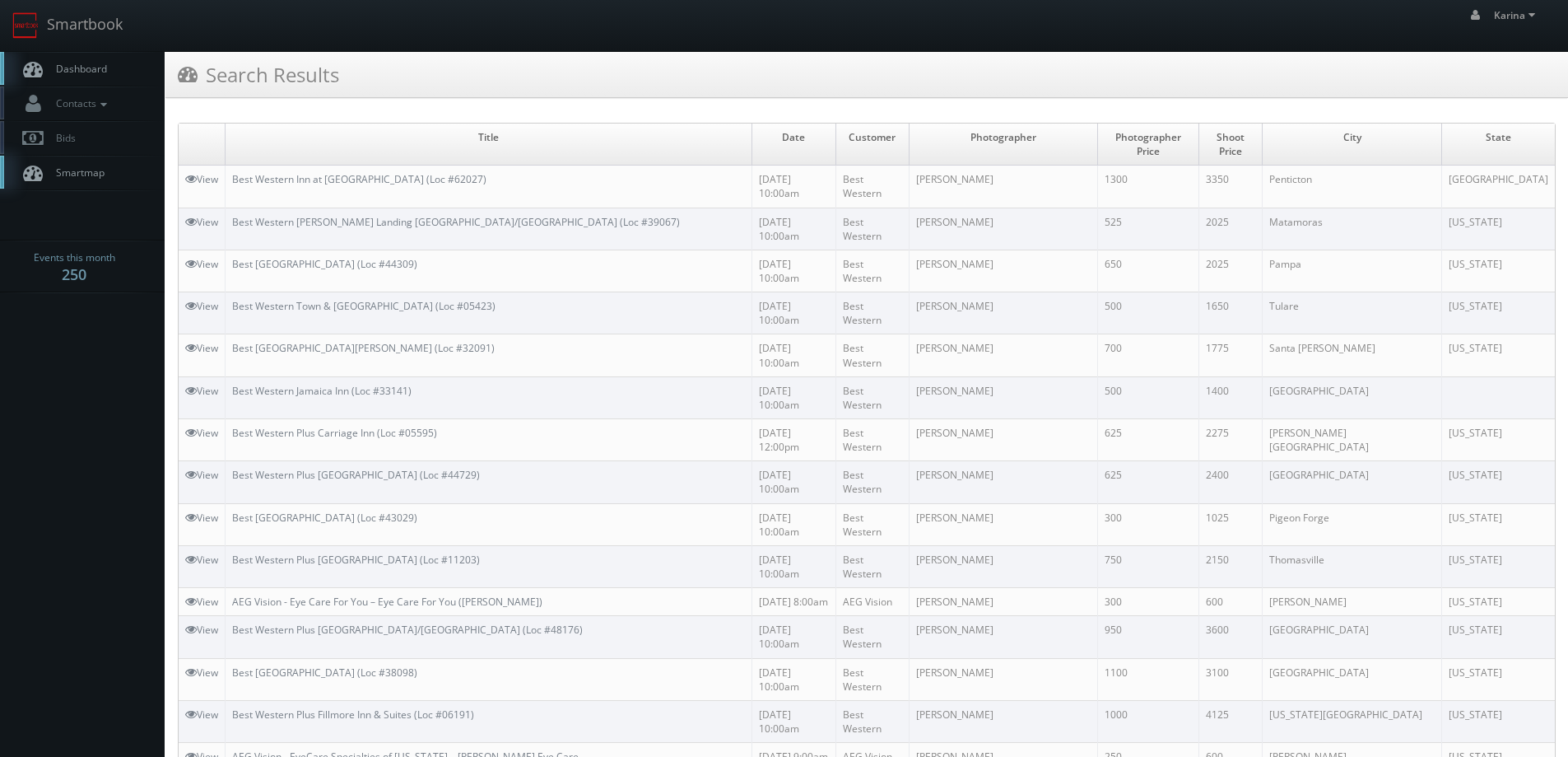
click at [98, 70] on span "Dashboard" at bounding box center [78, 69] width 60 height 14
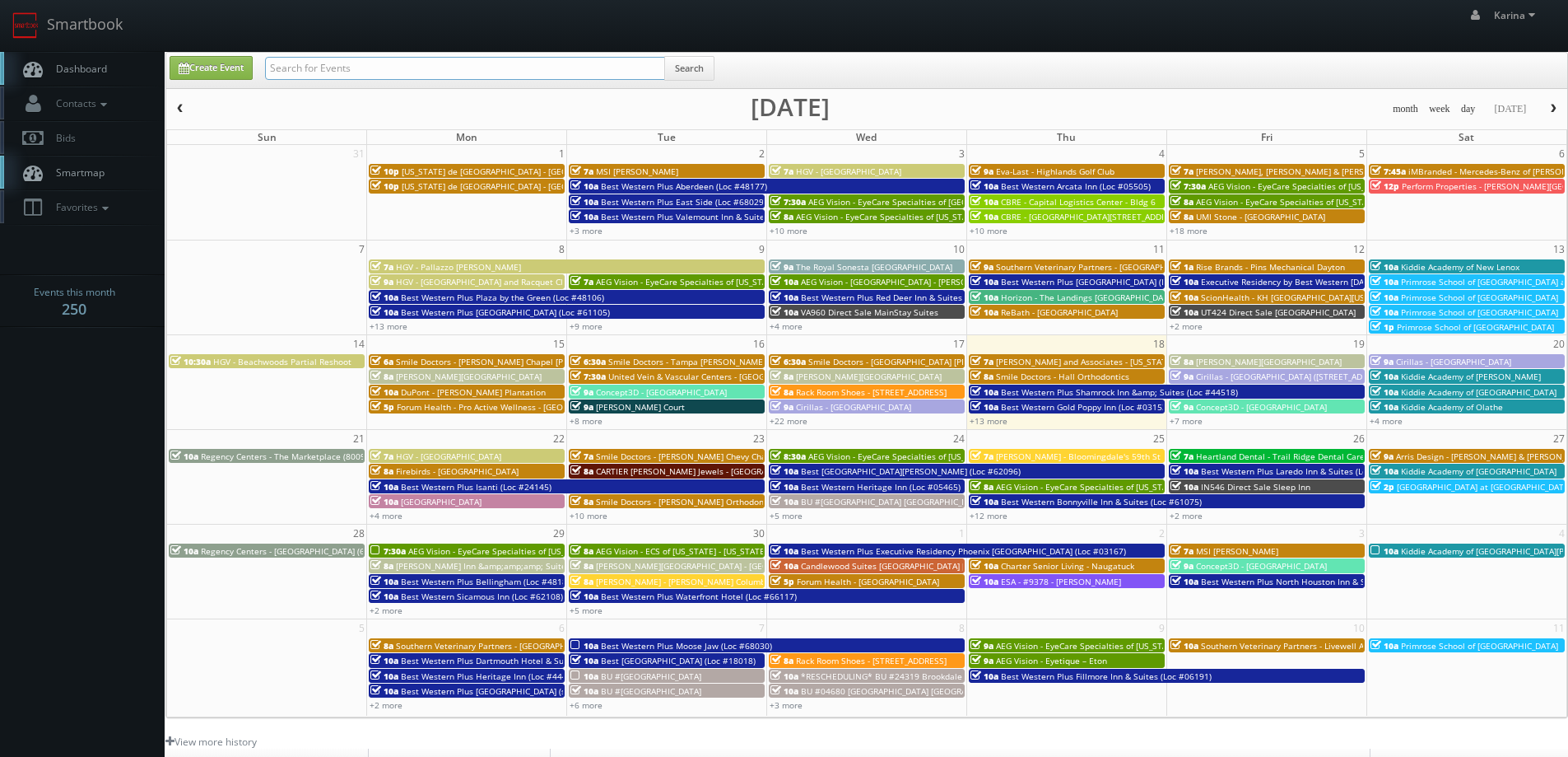
click at [366, 67] on input "text" at bounding box center [465, 68] width 400 height 23
type input "acc"
